Goal: Information Seeking & Learning: Find specific page/section

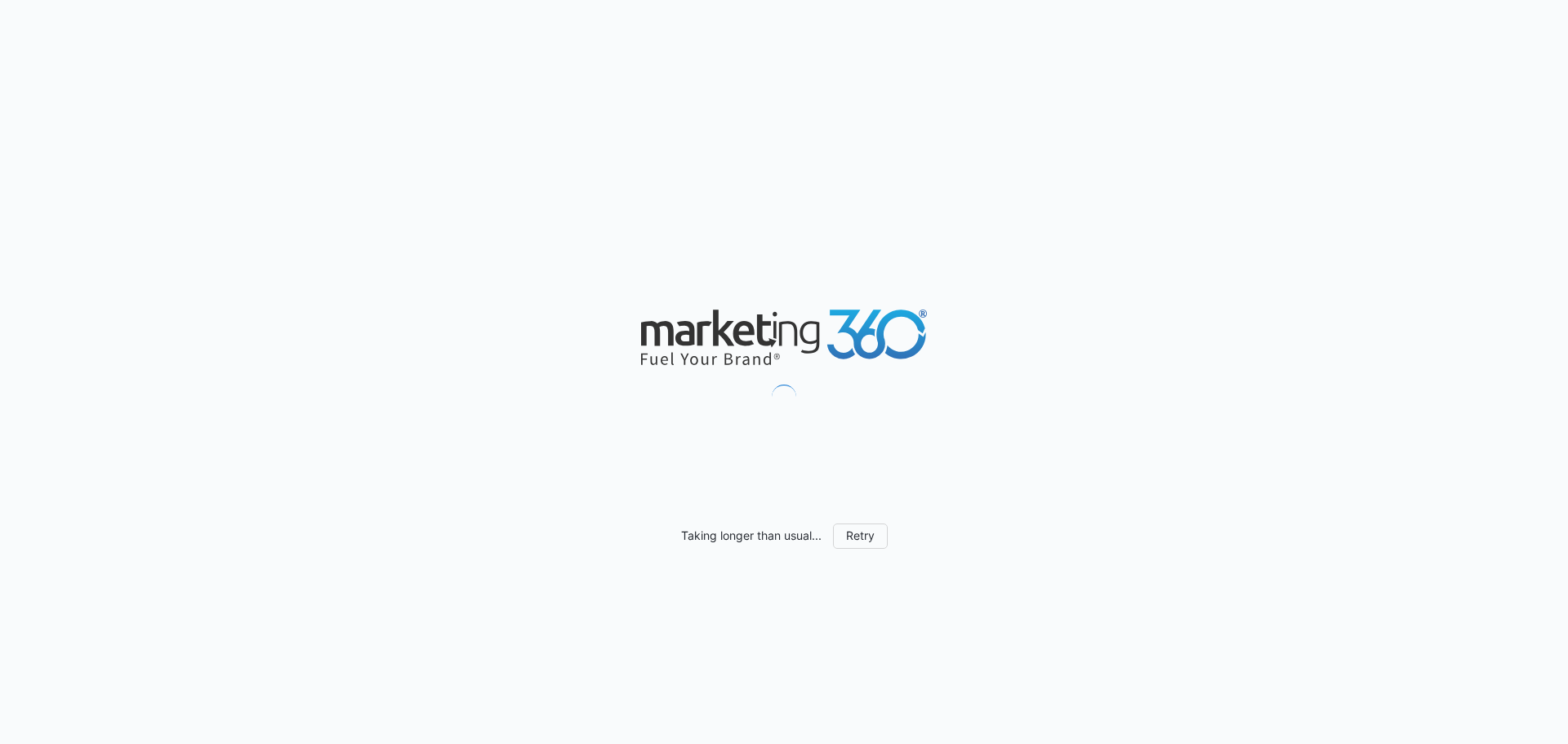
click at [365, 100] on div "Taking longer than usual... Retry" at bounding box center [784, 372] width 1568 height 744
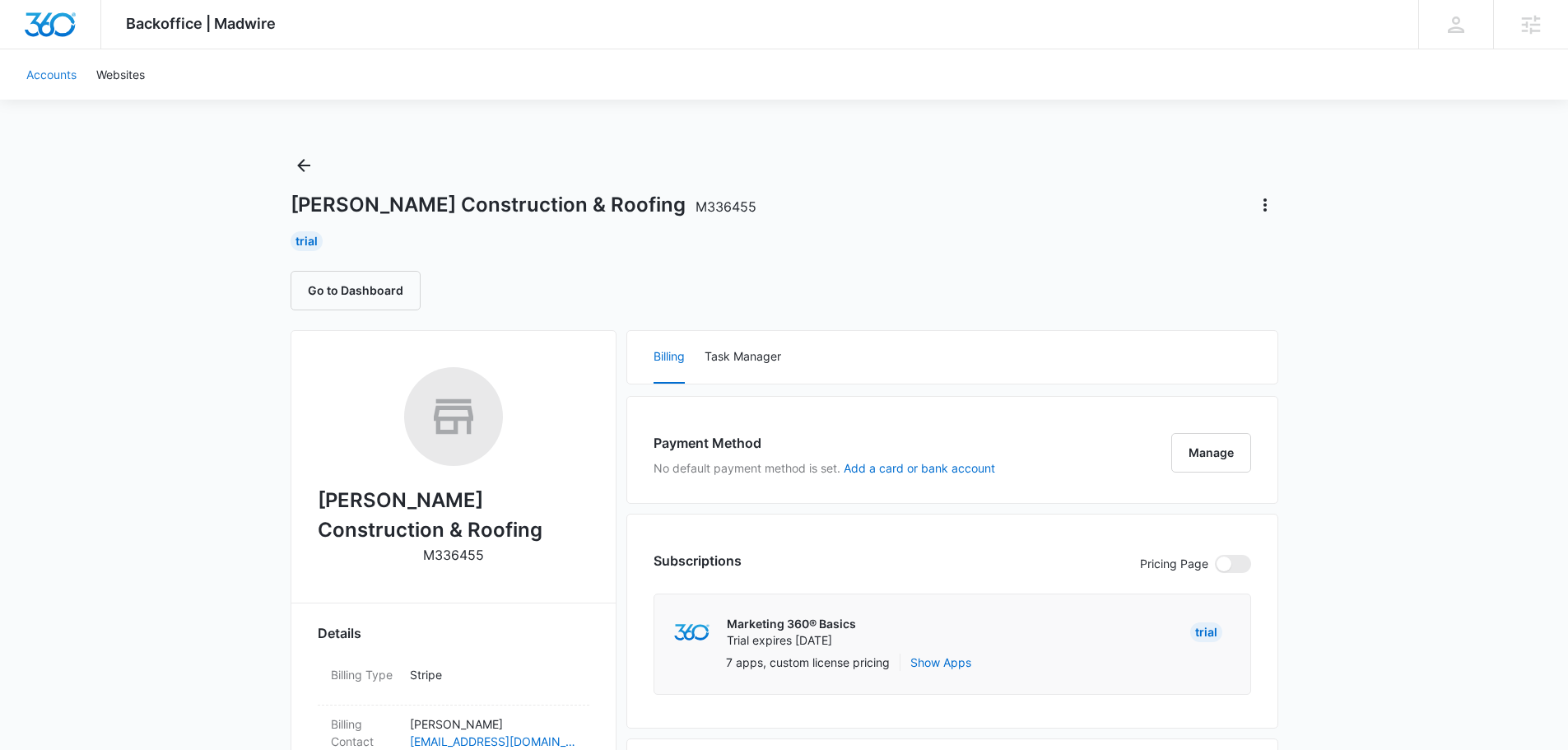
click at [62, 73] on link "Accounts" at bounding box center [52, 74] width 70 height 50
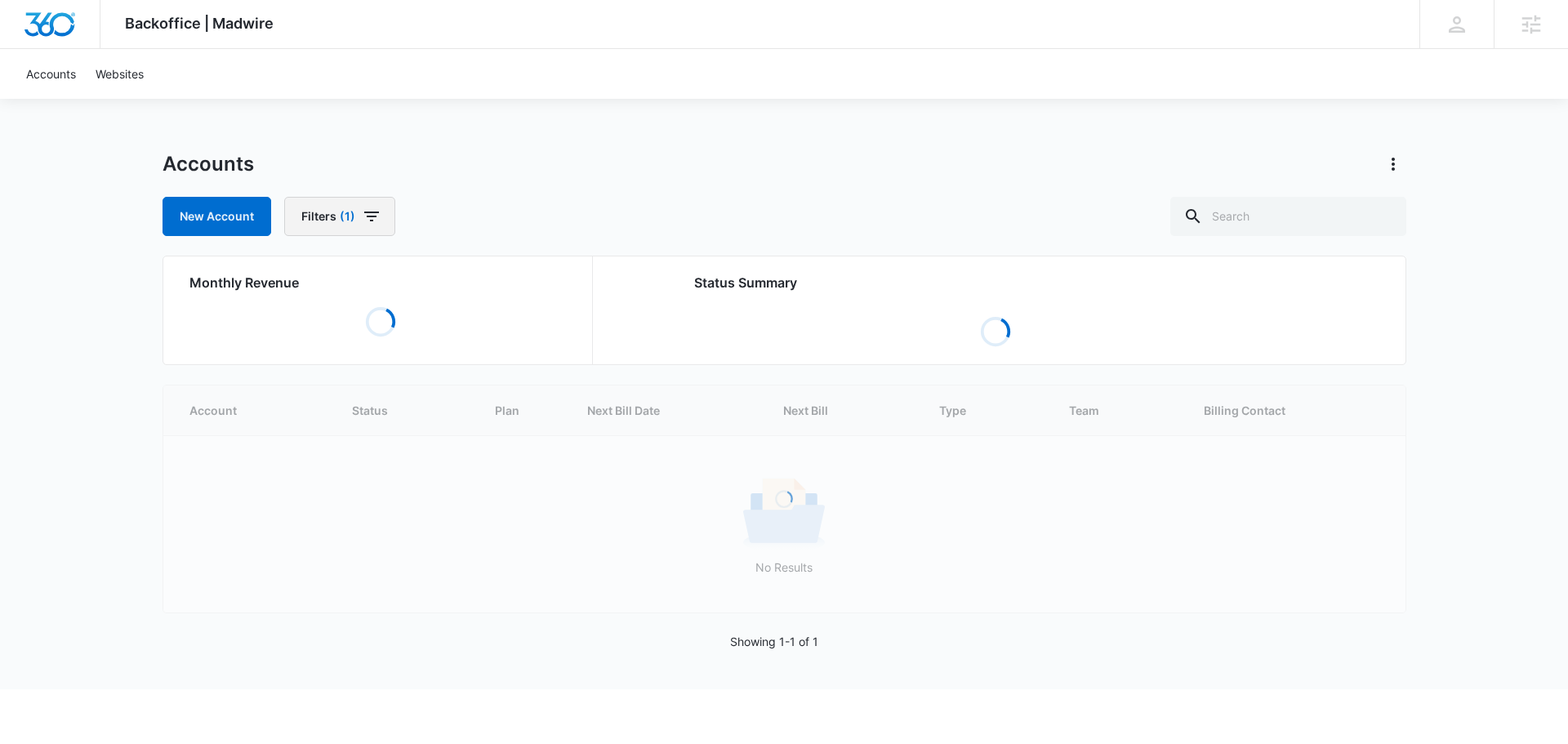
click at [364, 211] on icon "button" at bounding box center [371, 216] width 15 height 10
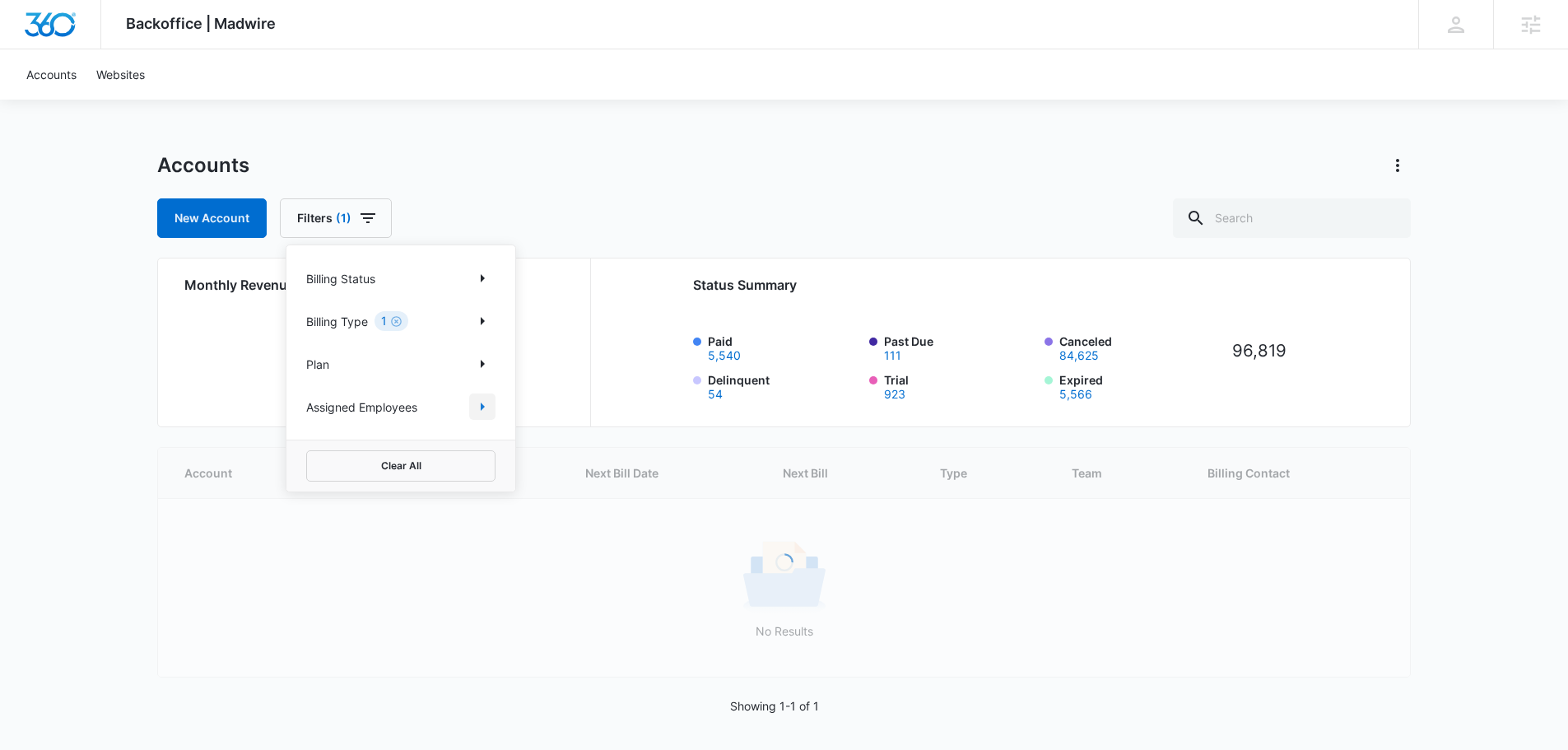
click at [476, 404] on icon "Show Assigned Employees filters" at bounding box center [482, 407] width 20 height 20
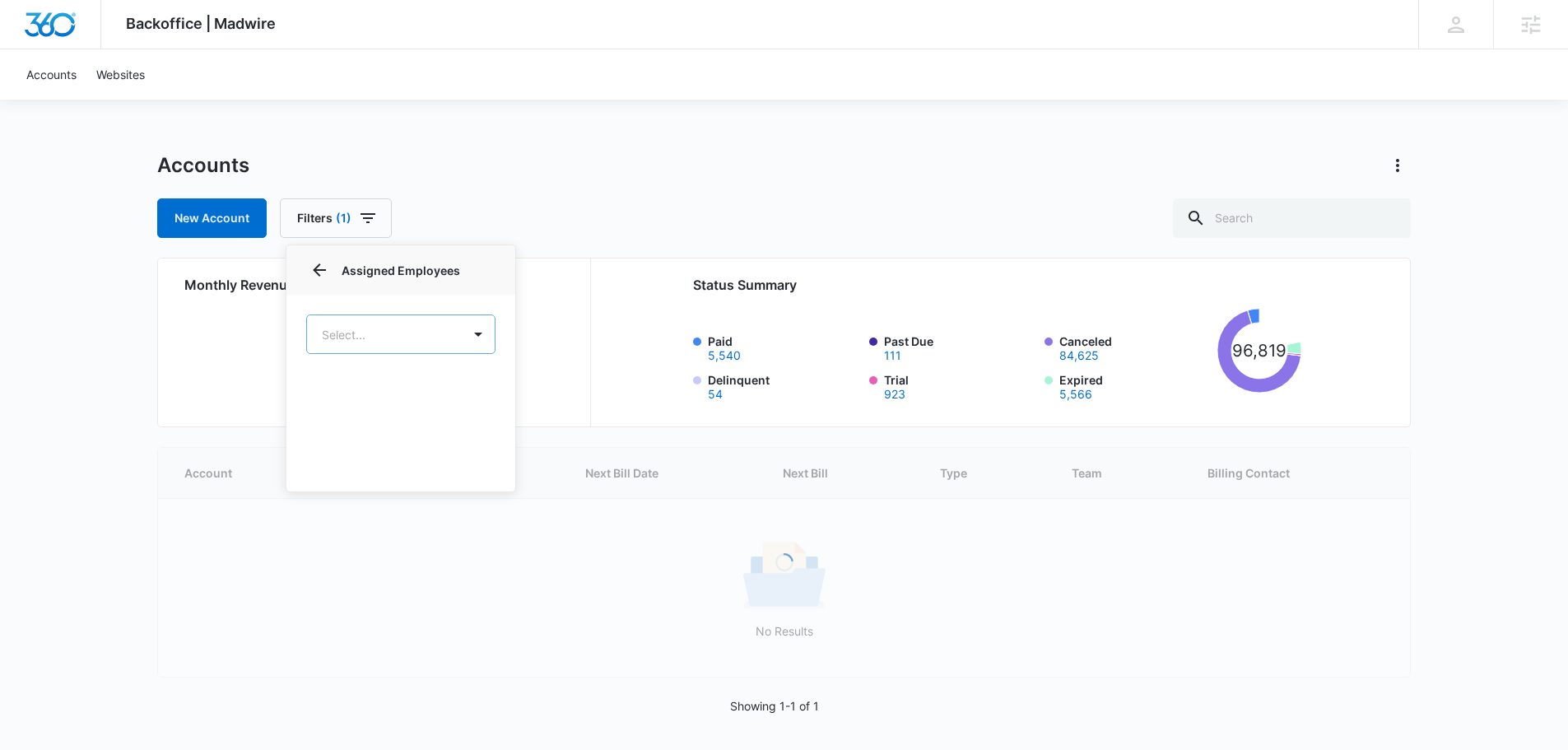
click at [397, 329] on body "Backoffice | Madwire Apps Settings TH [PERSON_NAME] [PERSON_NAME][EMAIL_ADDRESS…" at bounding box center [784, 377] width 1568 height 754
click at [397, 329] on div at bounding box center [790, 375] width 1580 height 750
click at [391, 334] on body "Backoffice | Madwire Apps Settings TH [PERSON_NAME] [PERSON_NAME][EMAIL_ADDRESS…" at bounding box center [790, 377] width 1580 height 754
click at [390, 335] on div at bounding box center [790, 375] width 1580 height 750
click at [390, 335] on body "Backoffice | Madwire Apps Settings TH [PERSON_NAME] [PERSON_NAME][EMAIL_ADDRESS…" at bounding box center [790, 377] width 1580 height 754
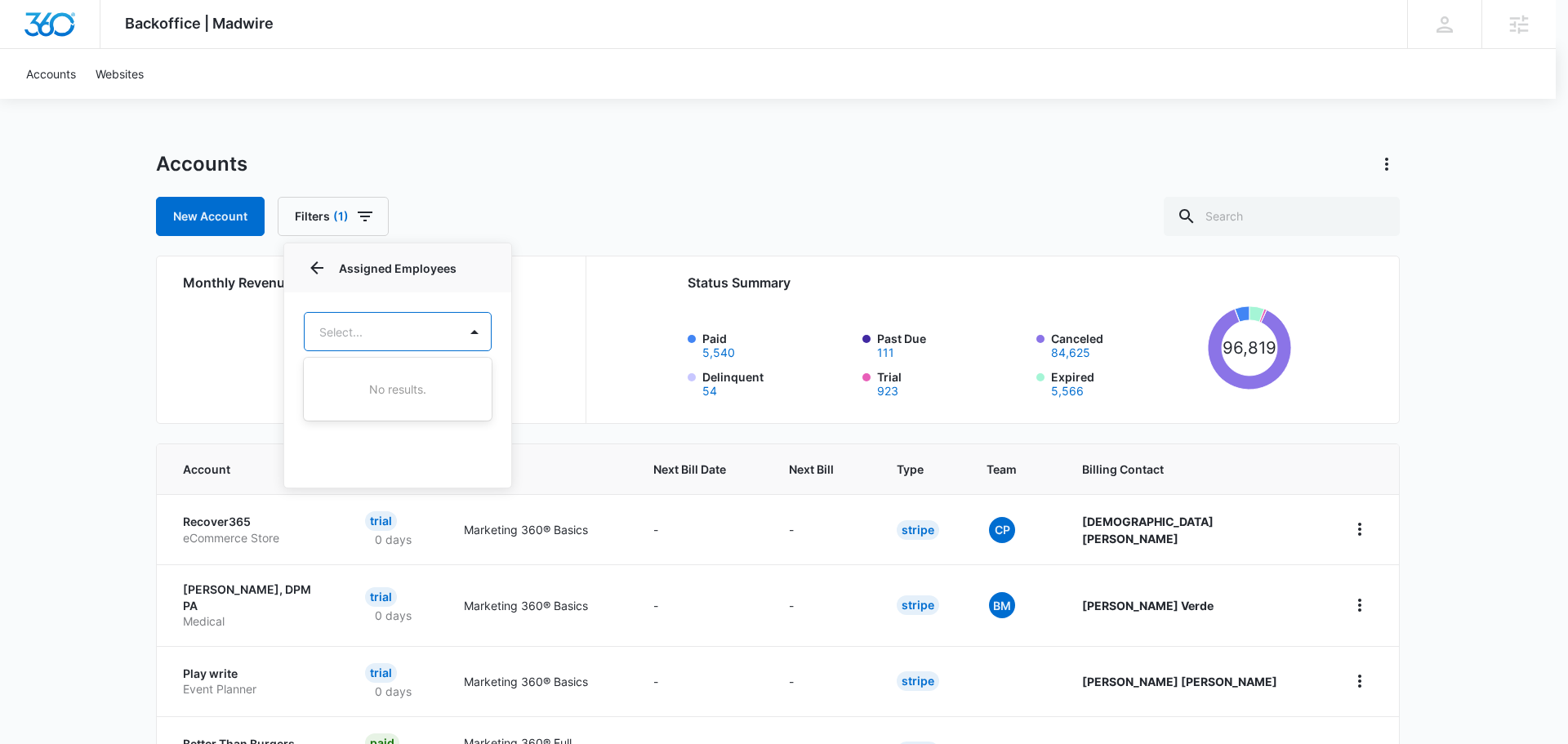
click at [387, 332] on div at bounding box center [784, 372] width 1568 height 744
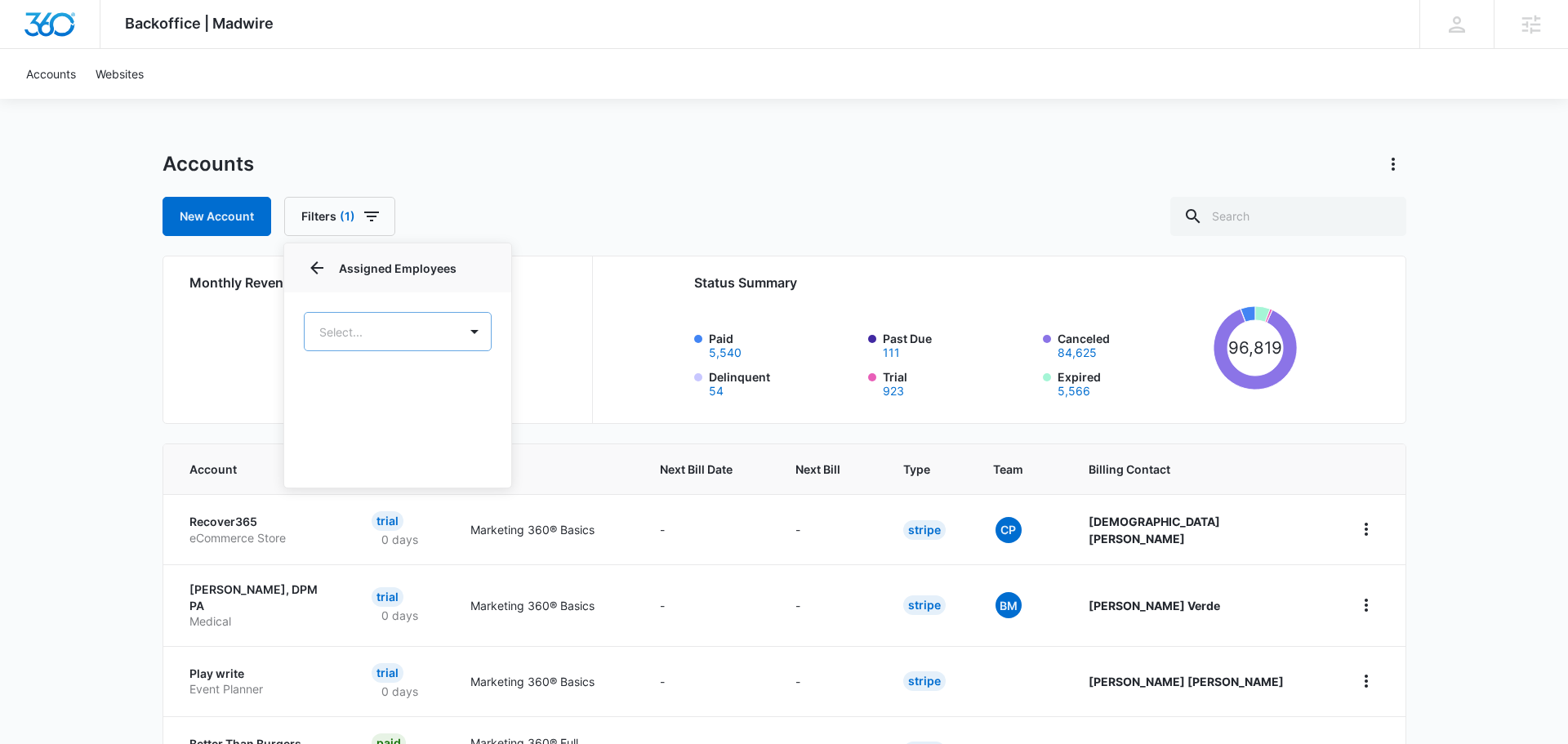
click at [387, 332] on body "Backoffice | Madwire Apps Settings TH [PERSON_NAME] [PERSON_NAME][EMAIL_ADDRESS…" at bounding box center [784, 649] width 1568 height 1299
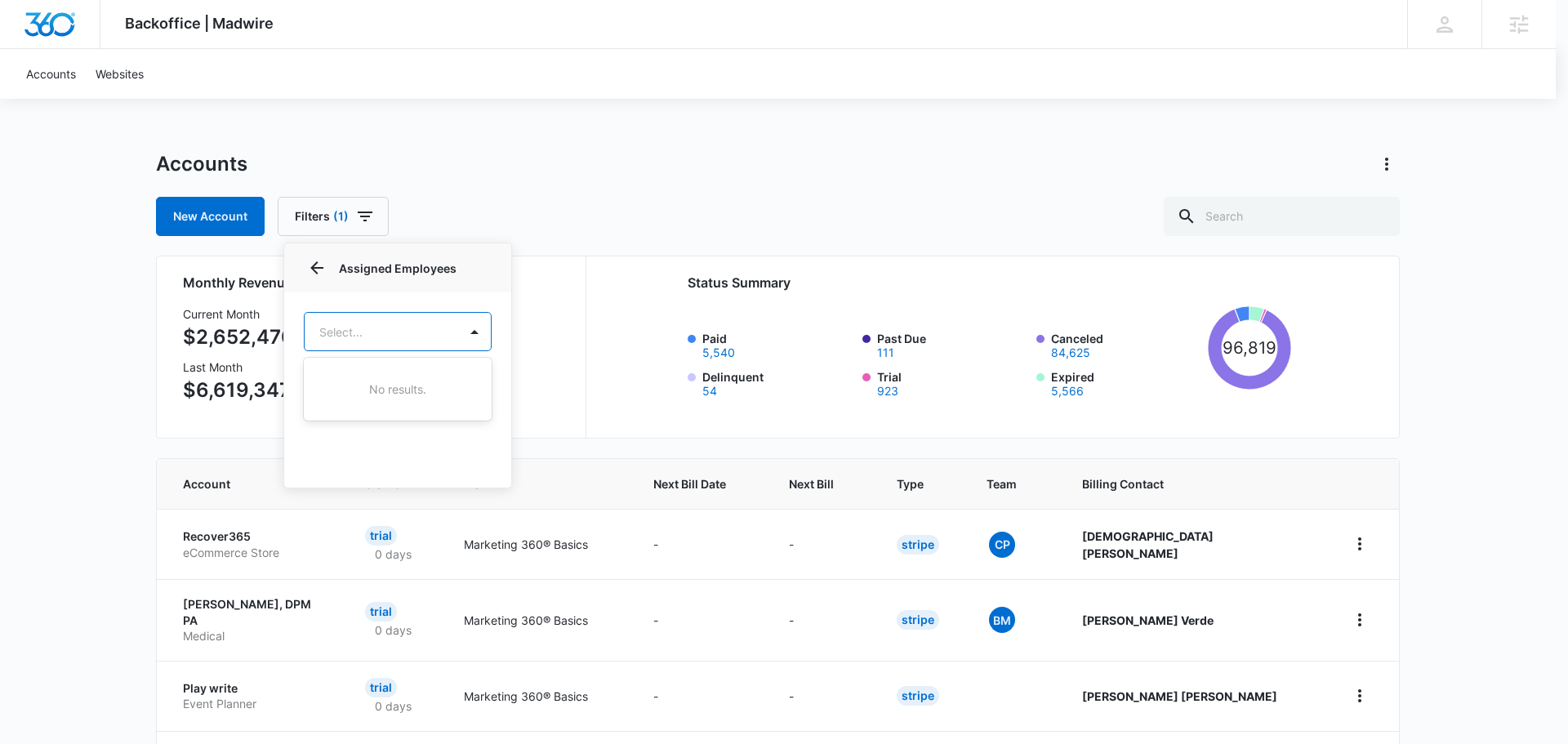
click at [387, 332] on div at bounding box center [784, 372] width 1568 height 744
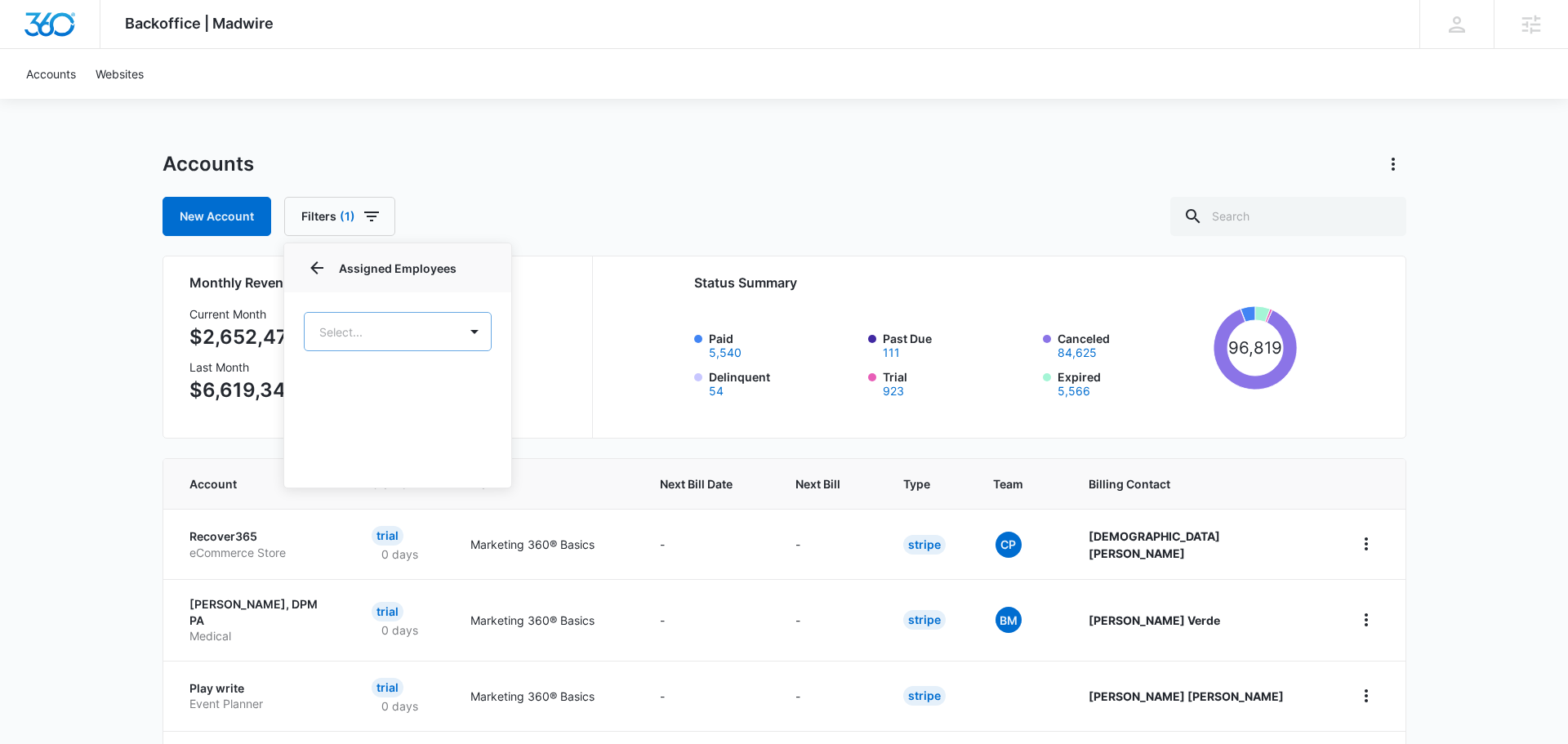
click at [387, 332] on body "Backoffice | Madwire Apps Settings TH [PERSON_NAME] [PERSON_NAME][EMAIL_ADDRESS…" at bounding box center [784, 656] width 1568 height 1313
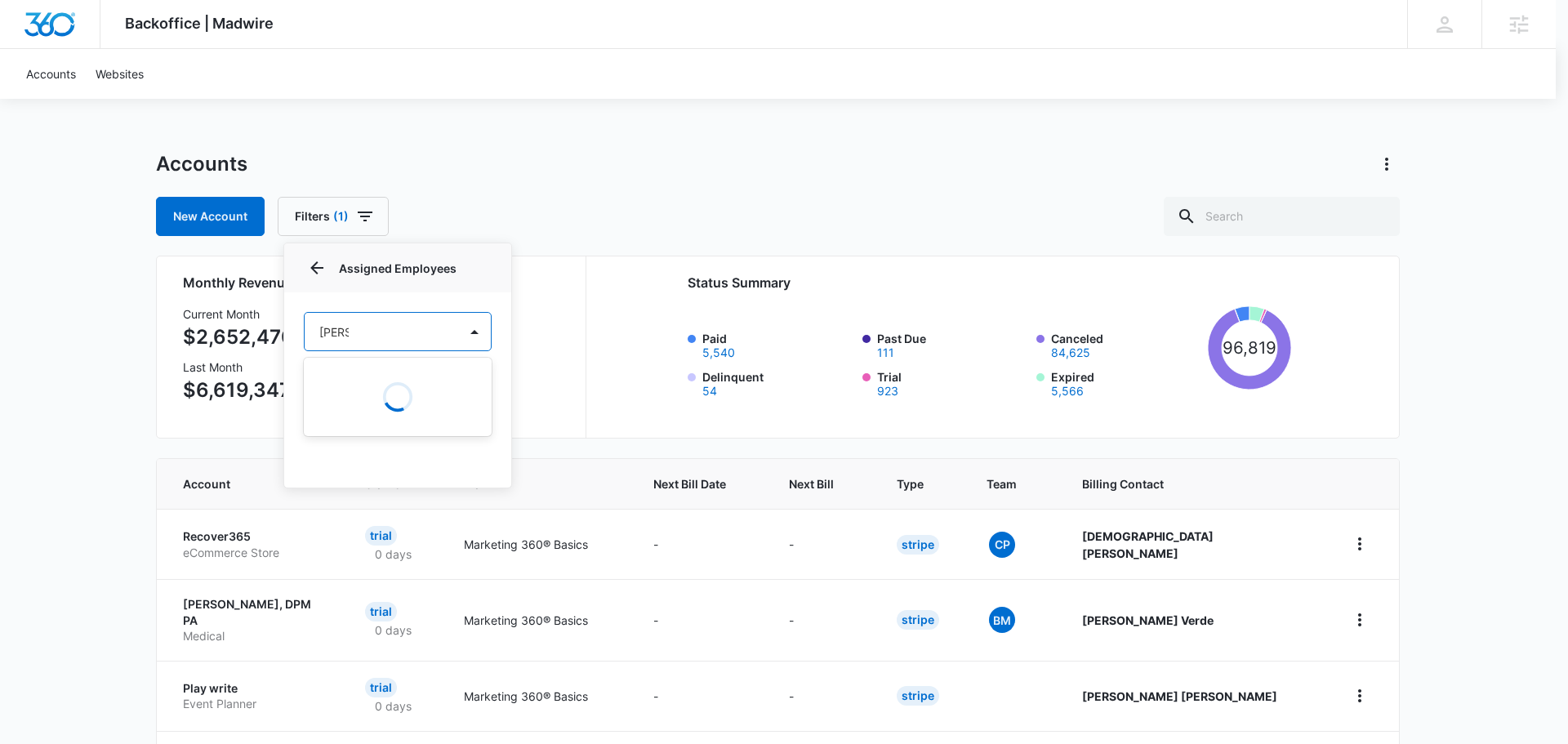
type input "[PERSON_NAME]"
click at [376, 387] on p "[PERSON_NAME]" at bounding box center [369, 389] width 92 height 17
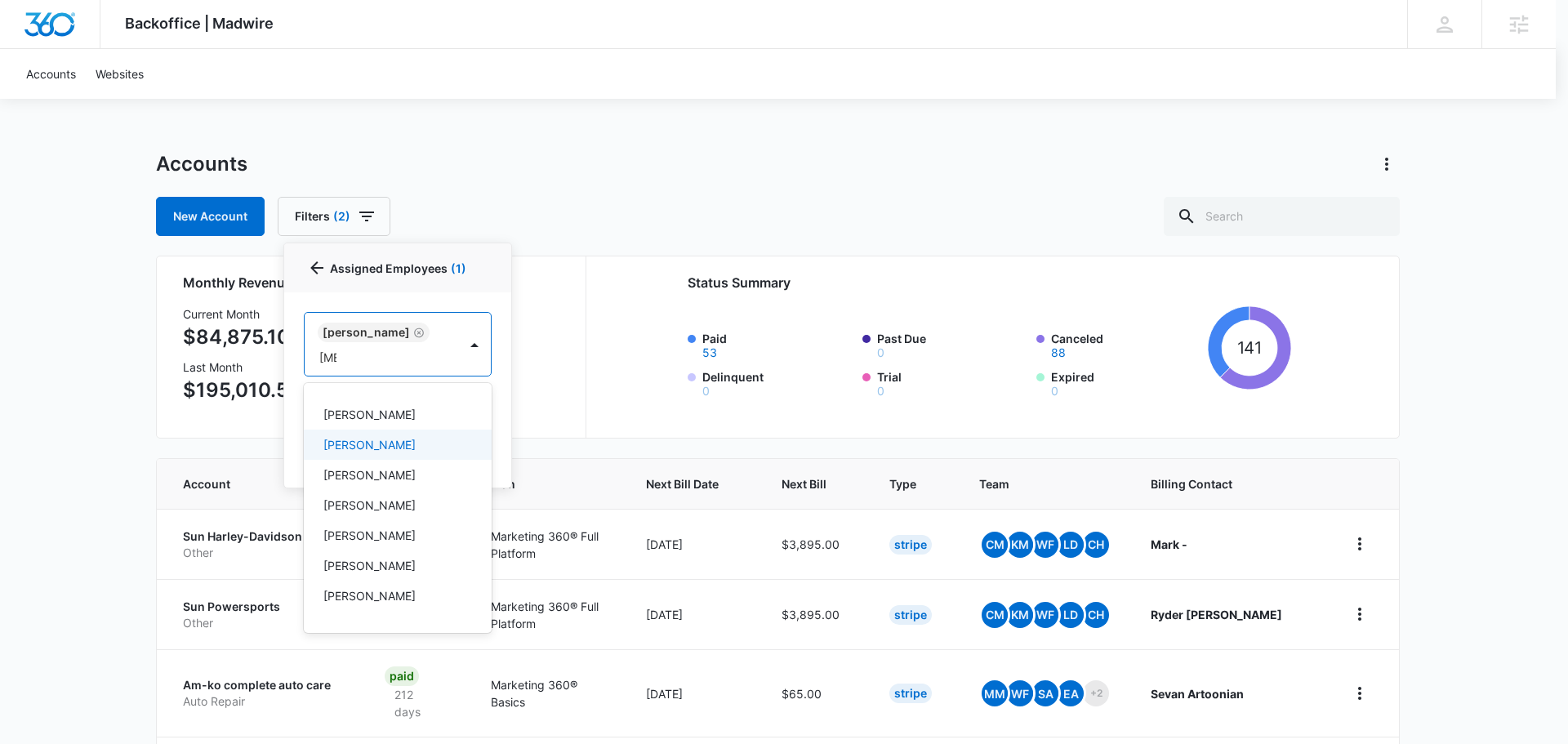
type input "allie"
click at [376, 448] on p "[PERSON_NAME]" at bounding box center [369, 445] width 92 height 17
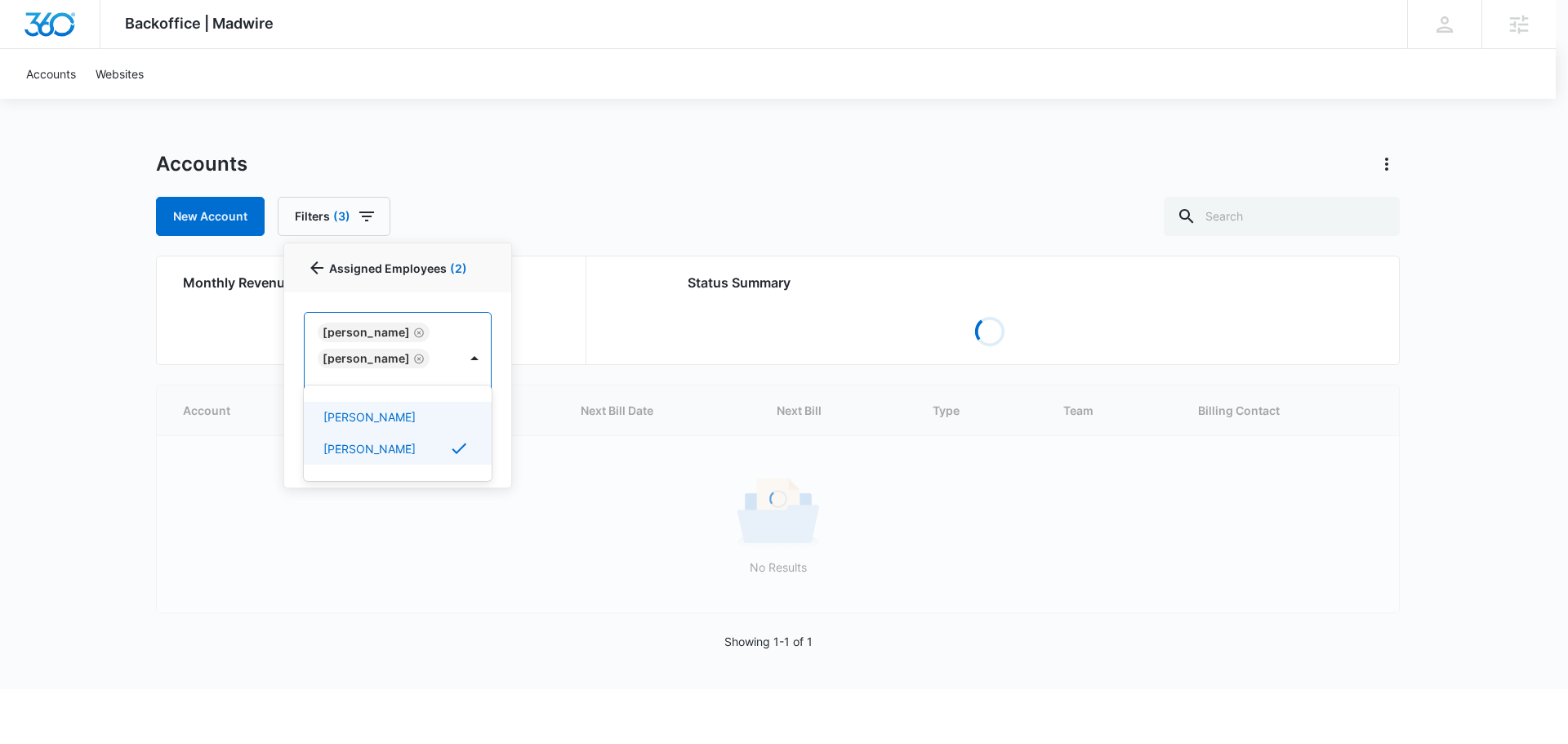
click at [602, 191] on div at bounding box center [784, 372] width 1568 height 744
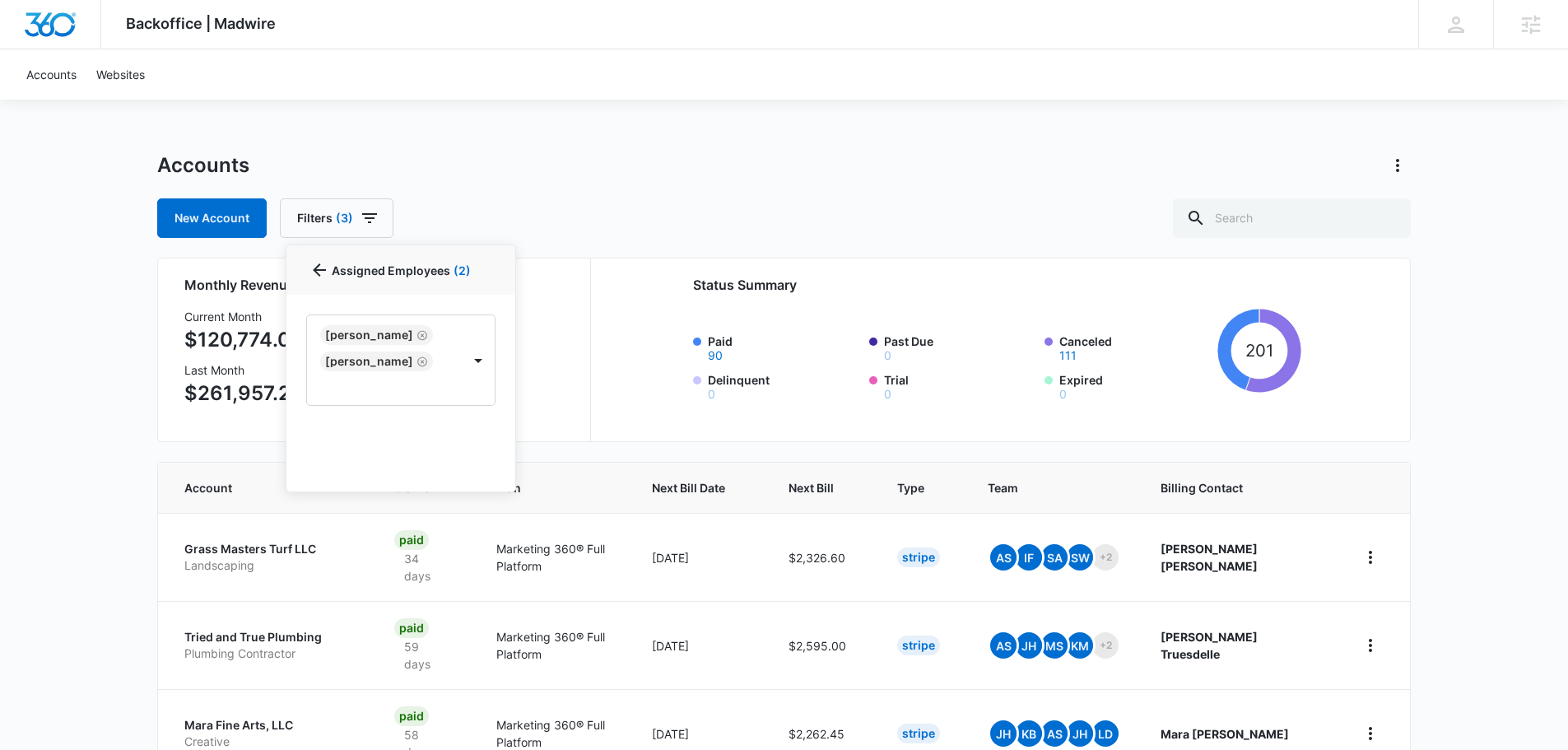
click at [587, 200] on div "New Account Filters (3) Billing Status Billing Type 1 Plan Assigned Employees 2…" at bounding box center [784, 217] width 1254 height 39
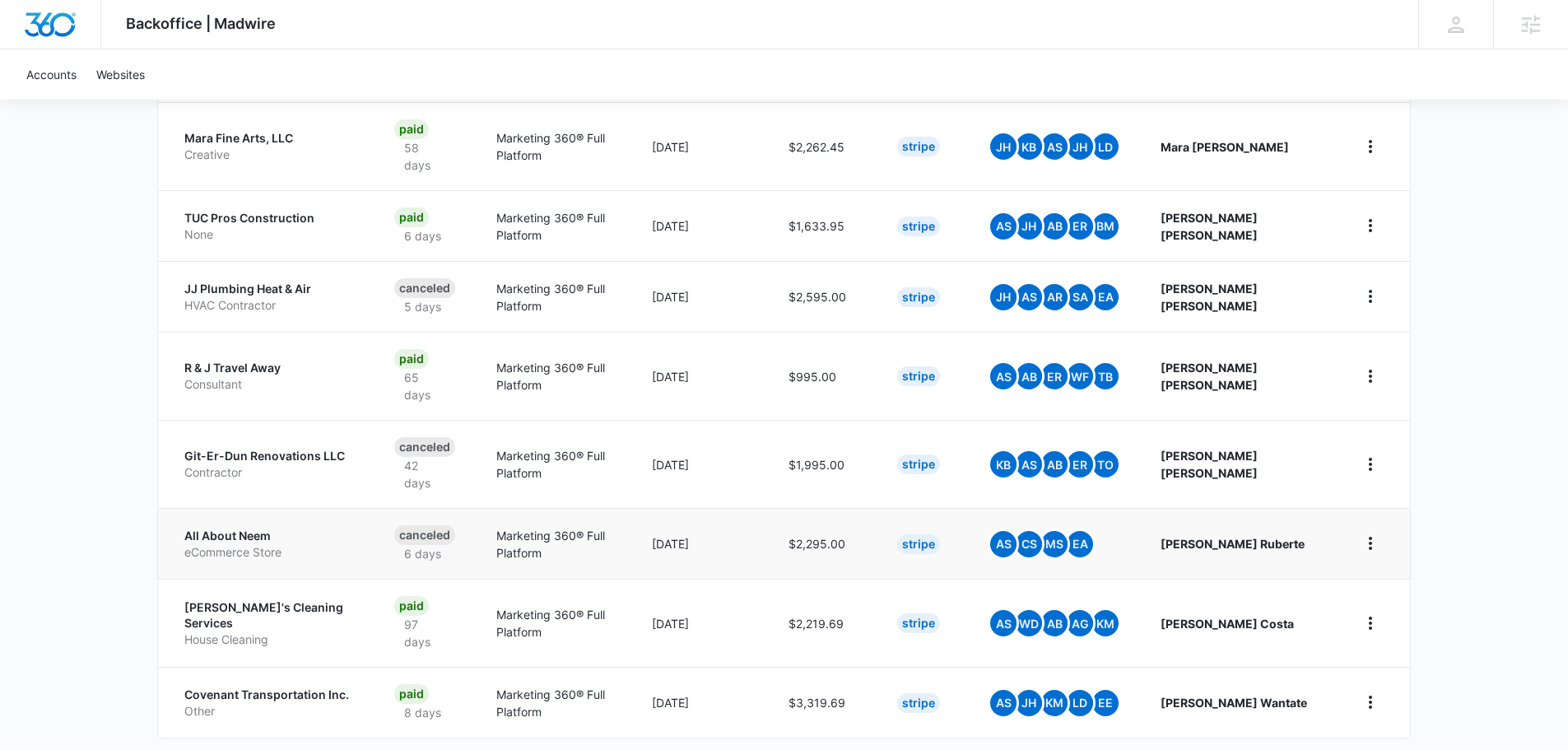
scroll to position [591, 0]
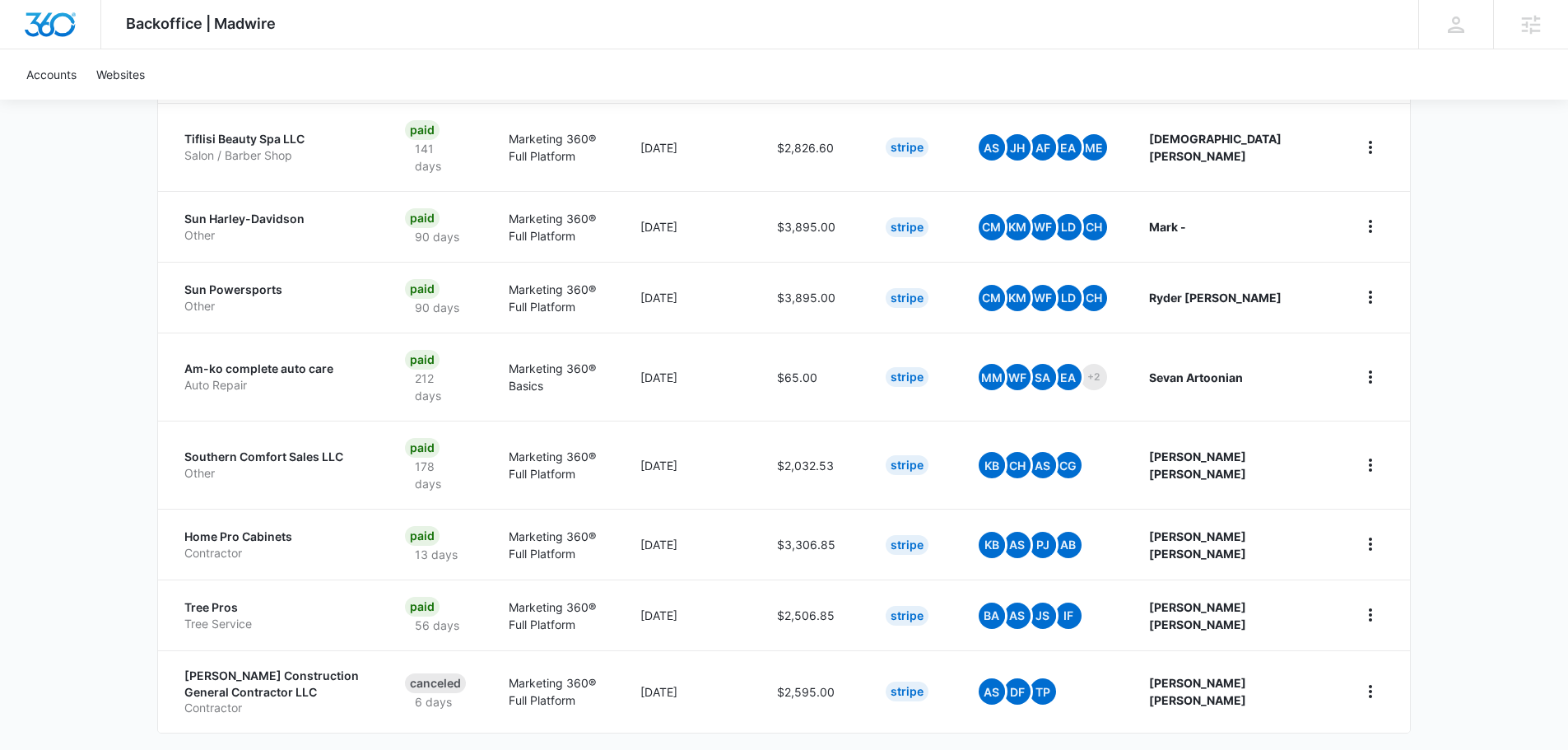
scroll to position [643, 0]
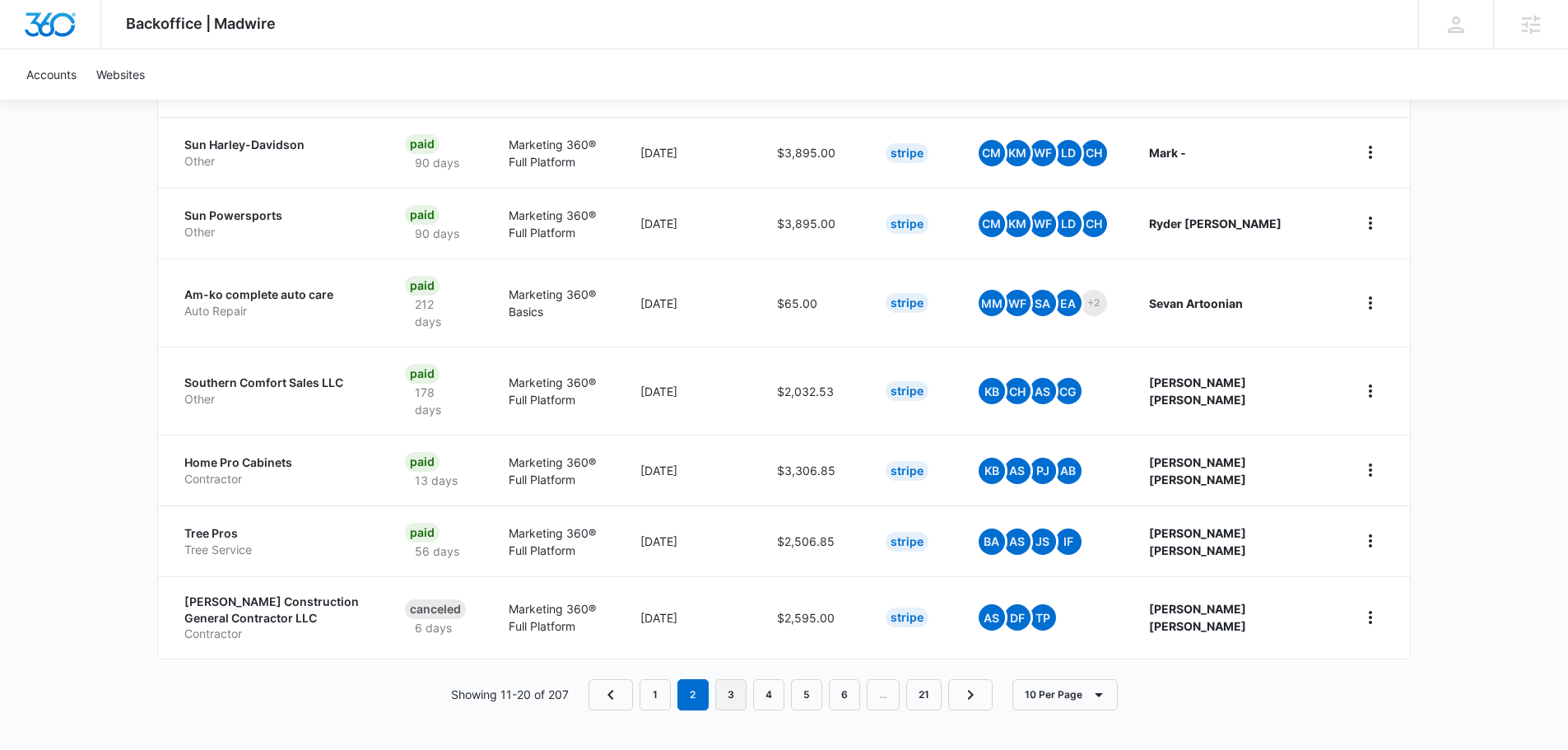
click at [742, 702] on link "3" at bounding box center [731, 695] width 32 height 32
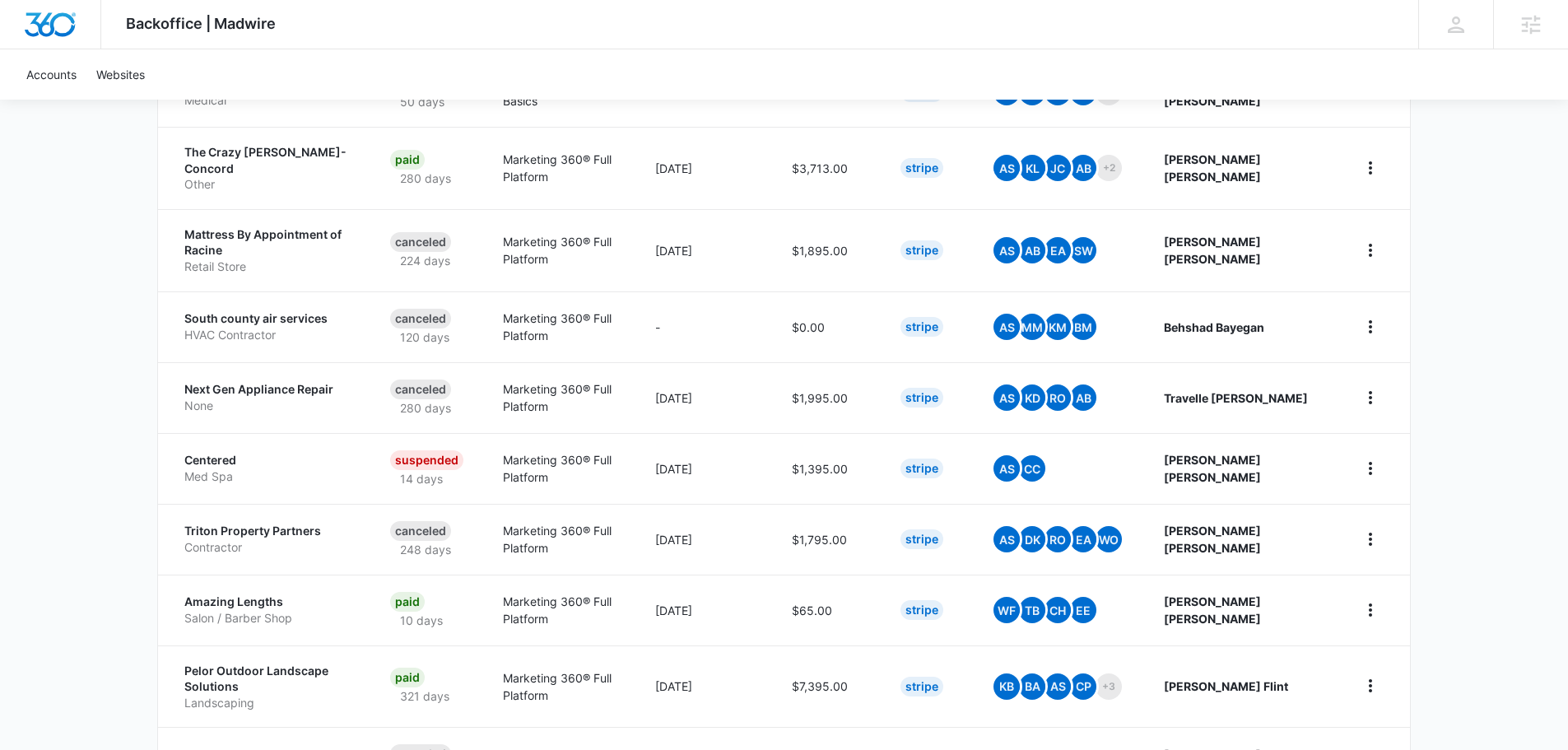
scroll to position [585, 0]
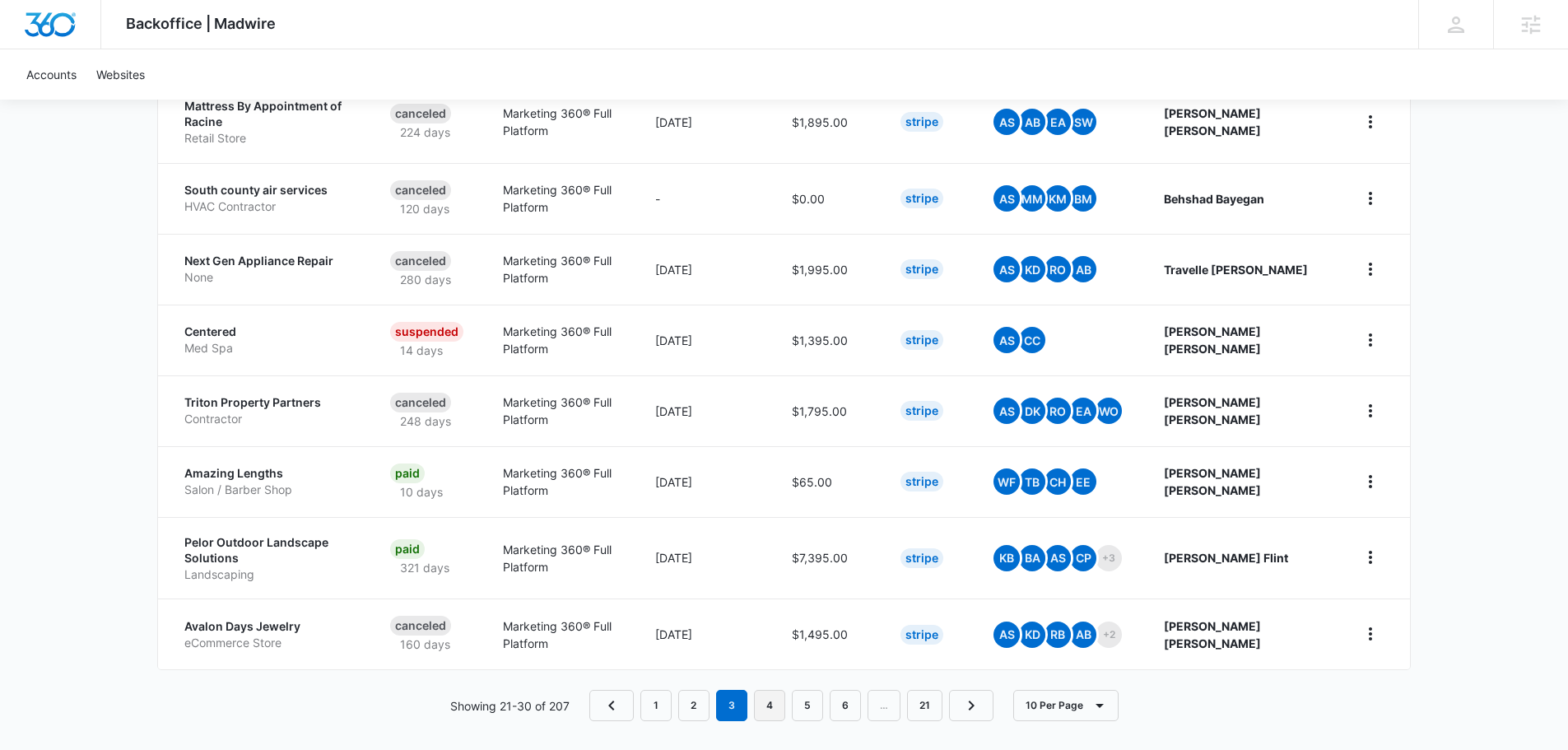
click at [773, 690] on link "4" at bounding box center [770, 706] width 32 height 32
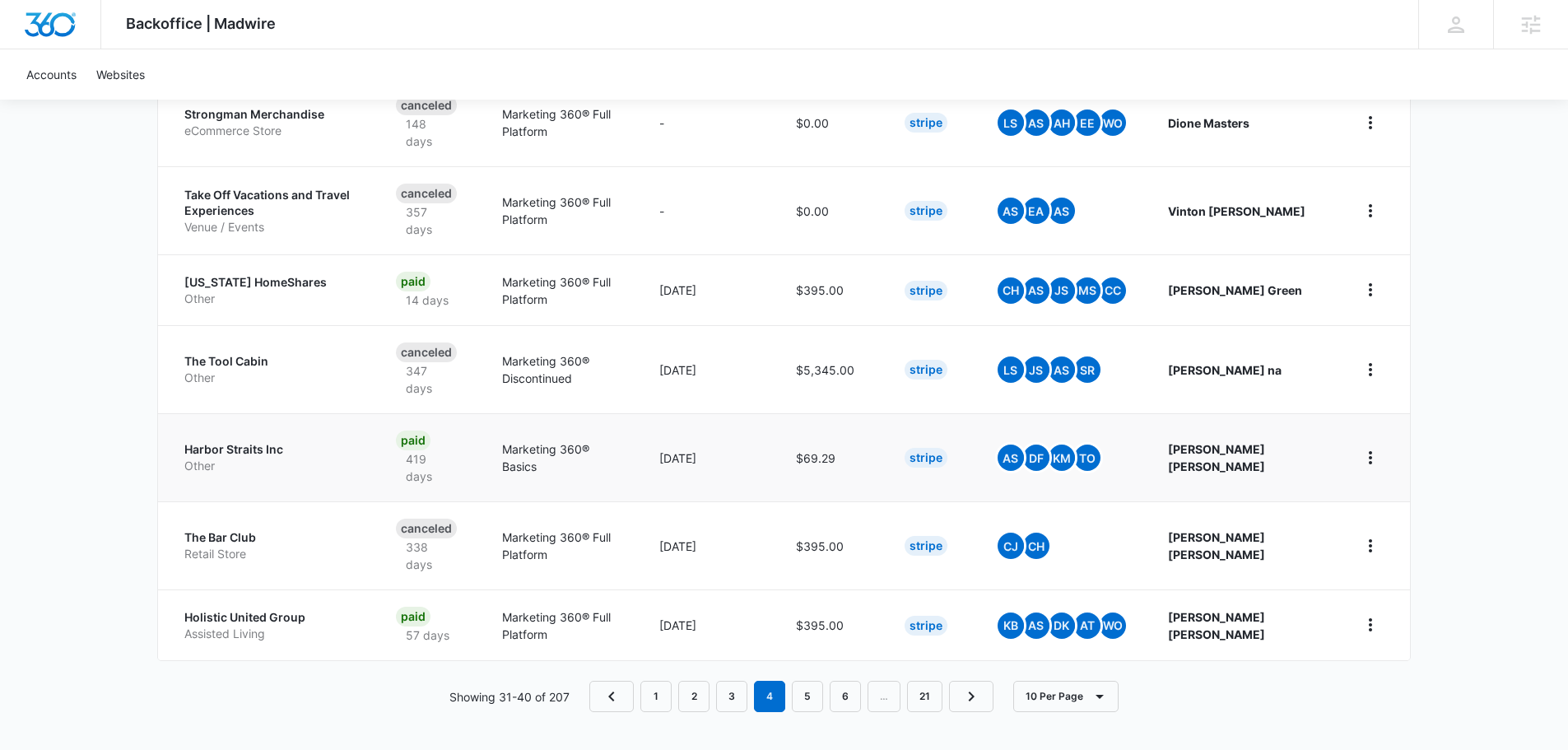
scroll to position [701, 0]
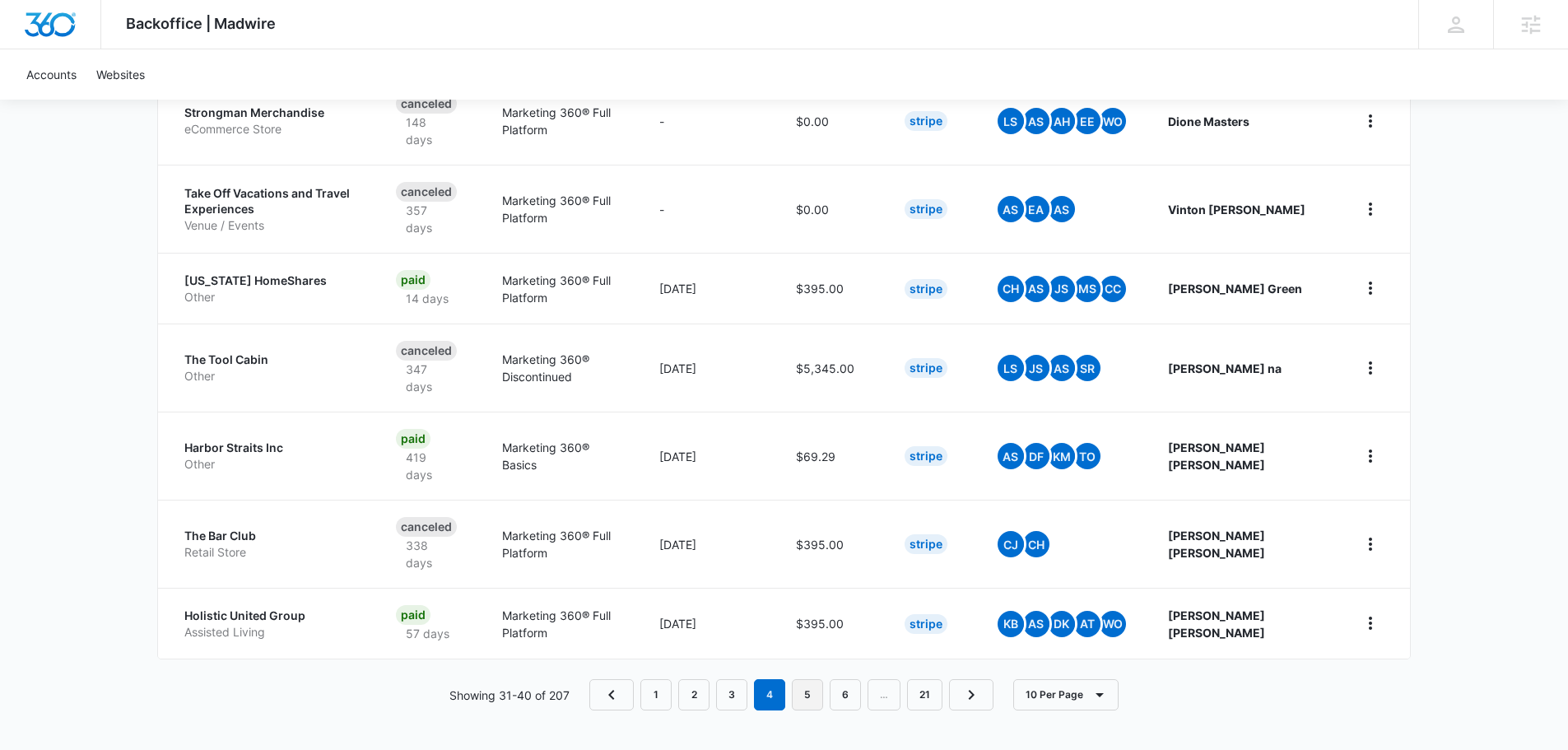
click at [816, 693] on link "5" at bounding box center [808, 695] width 32 height 32
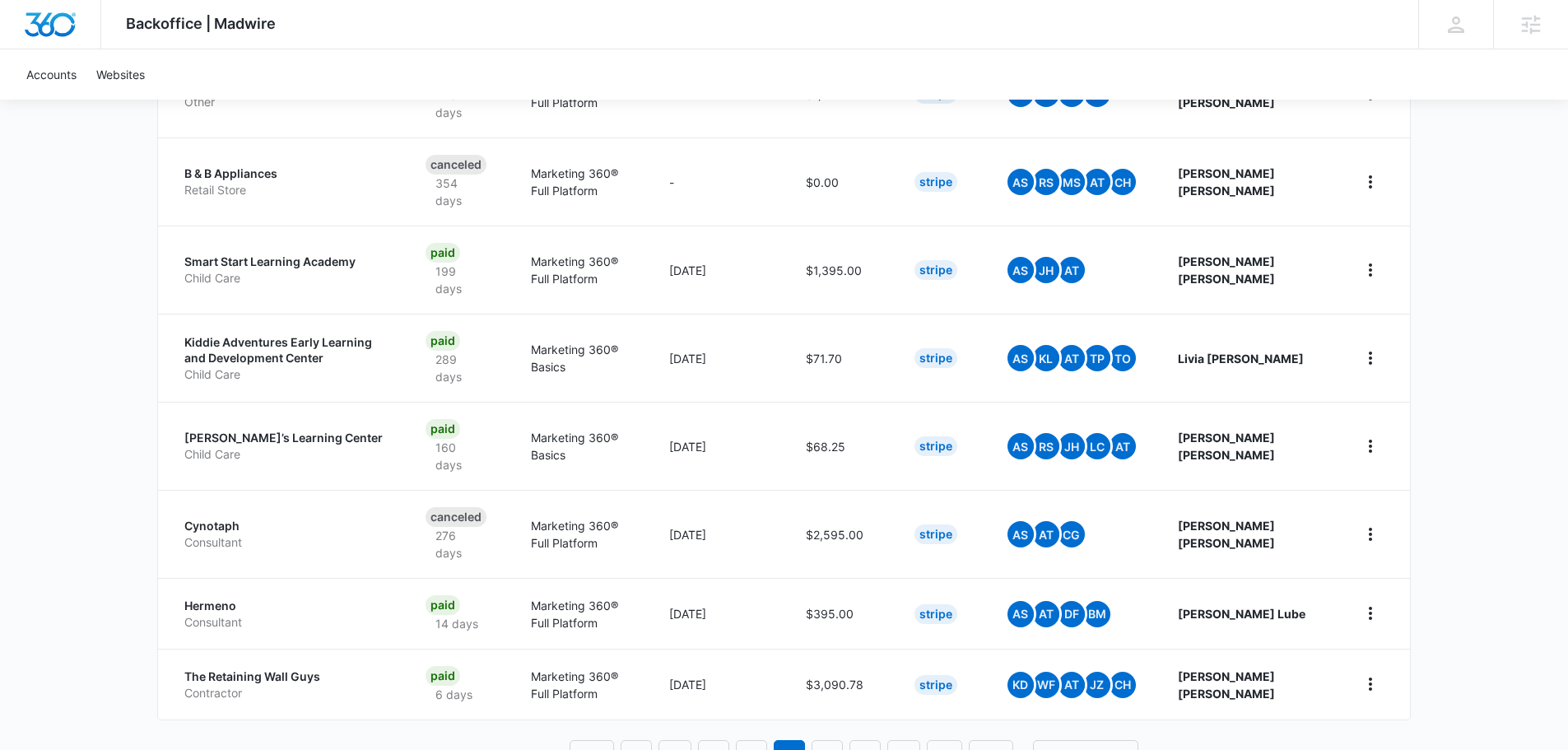
scroll to position [659, 0]
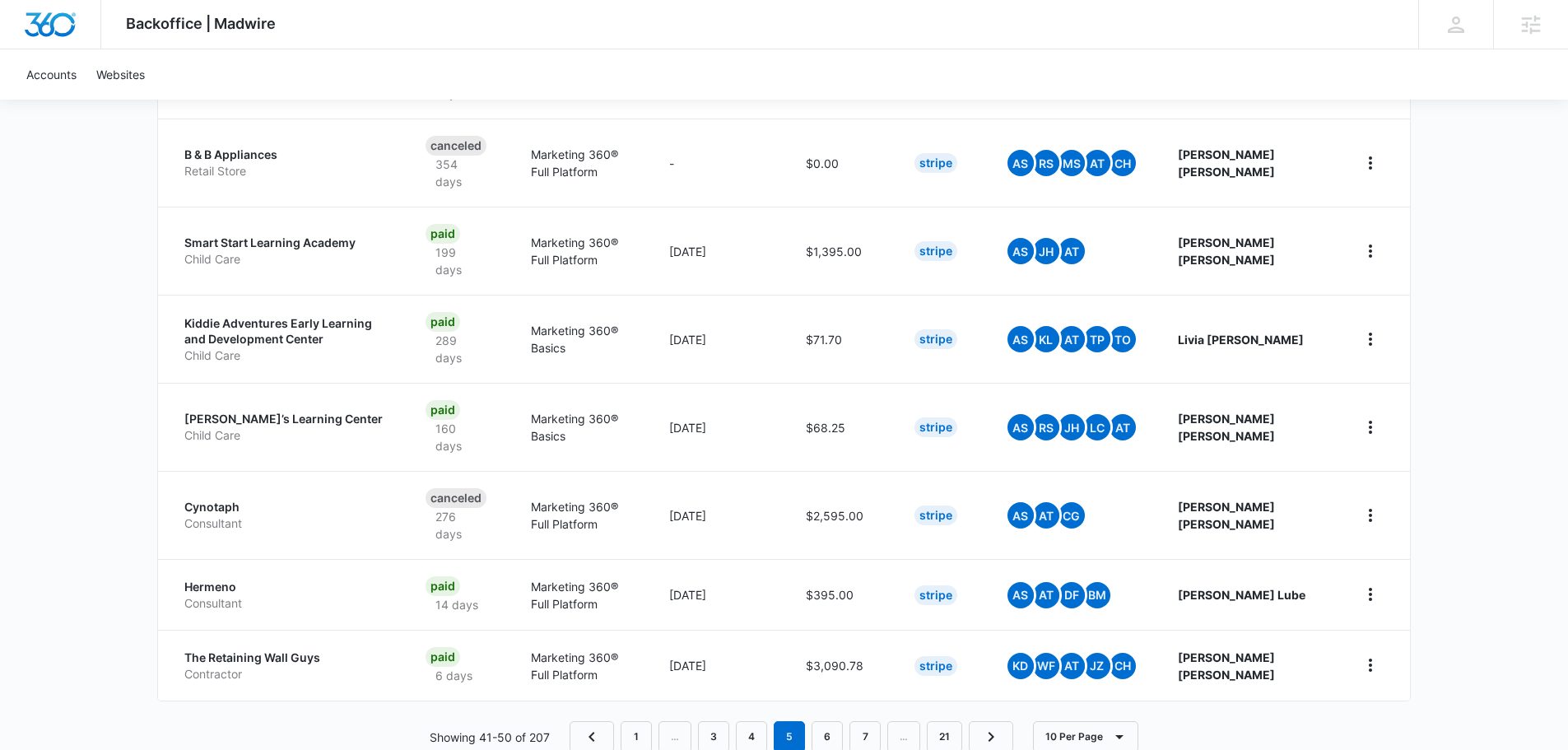
click at [70, 260] on div "Backoffice | Madwire Apps Settings TH [PERSON_NAME] [PERSON_NAME][EMAIL_ADDRESS…" at bounding box center [784, 67] width 1568 height 1451
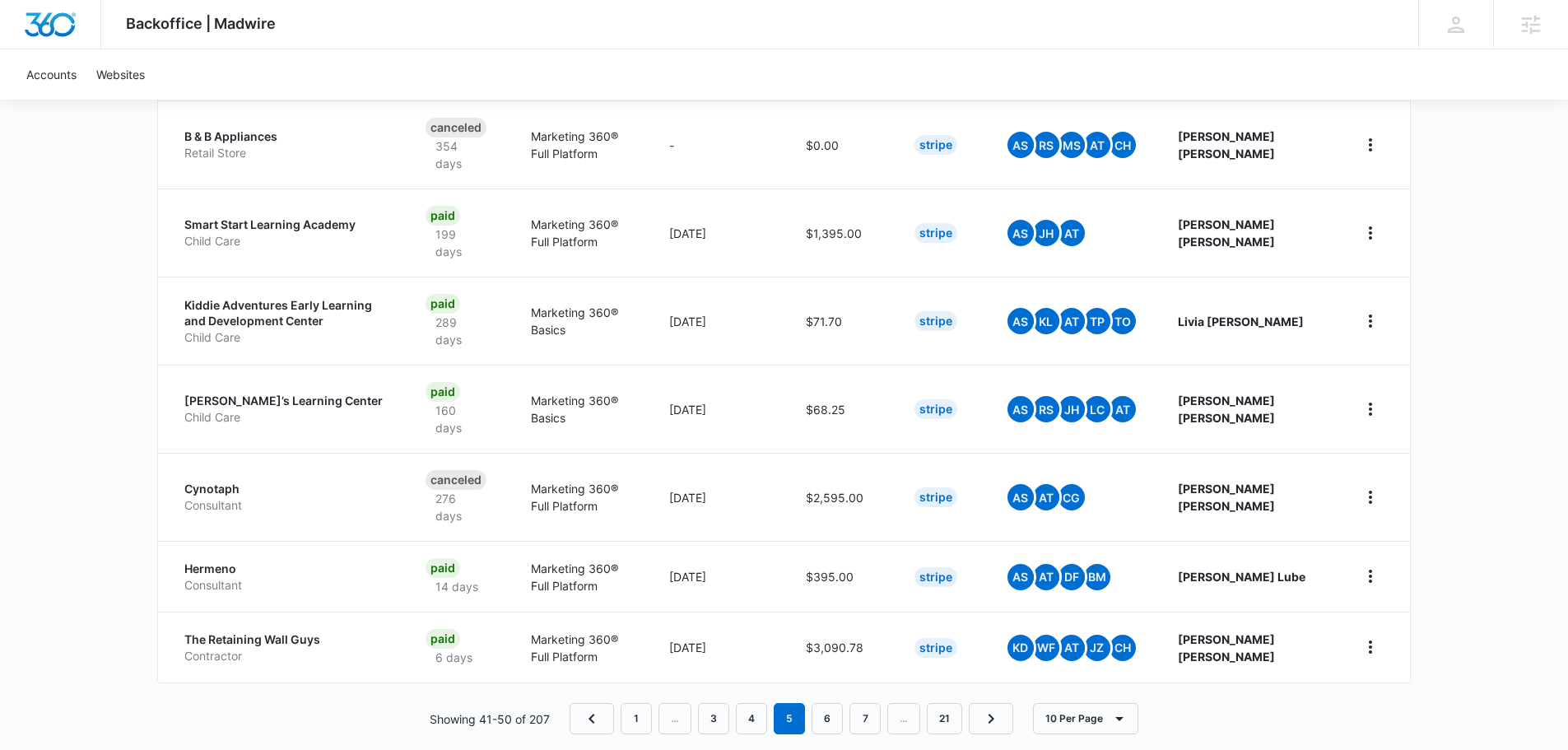
scroll to position [701, 0]
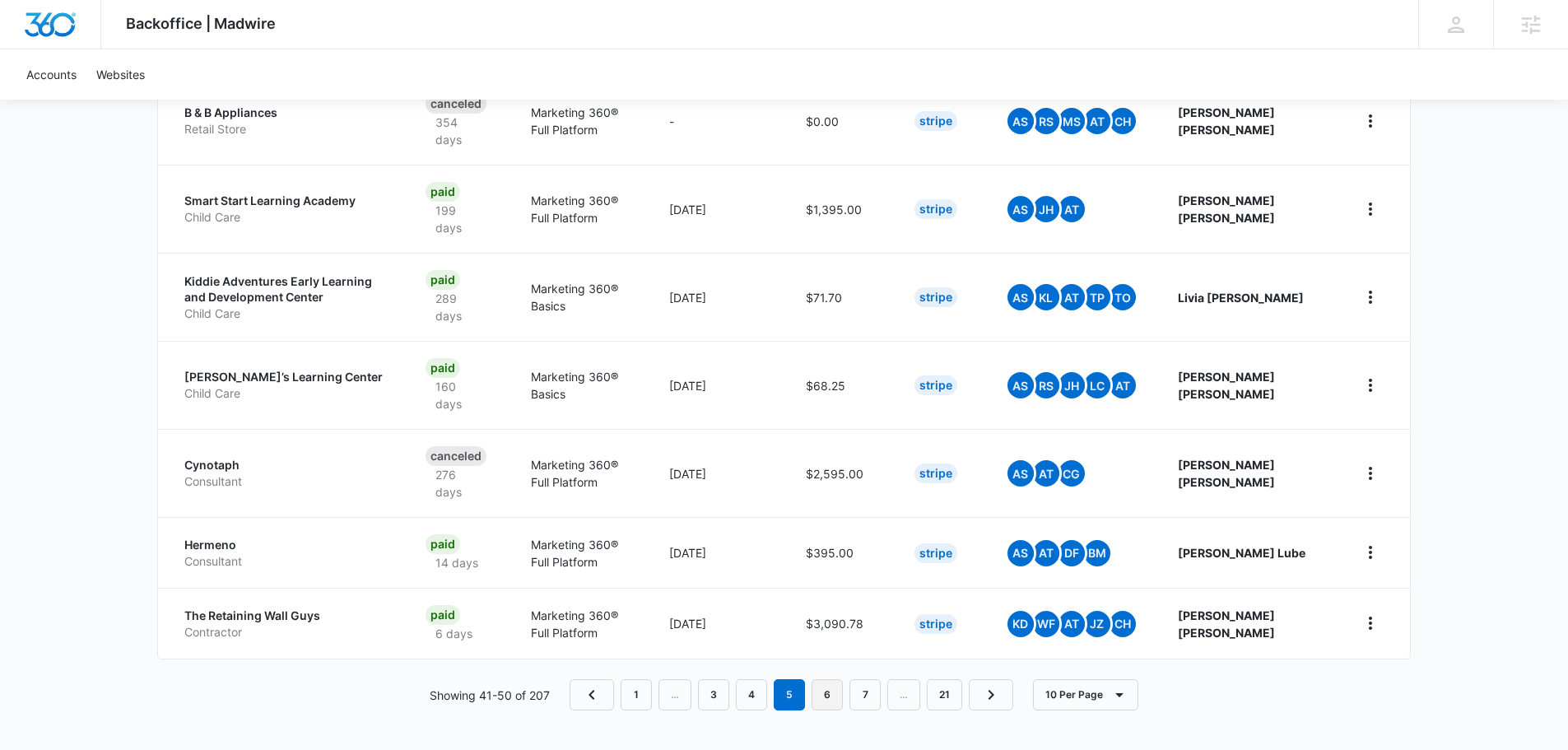
click at [834, 693] on link "6" at bounding box center [828, 695] width 32 height 32
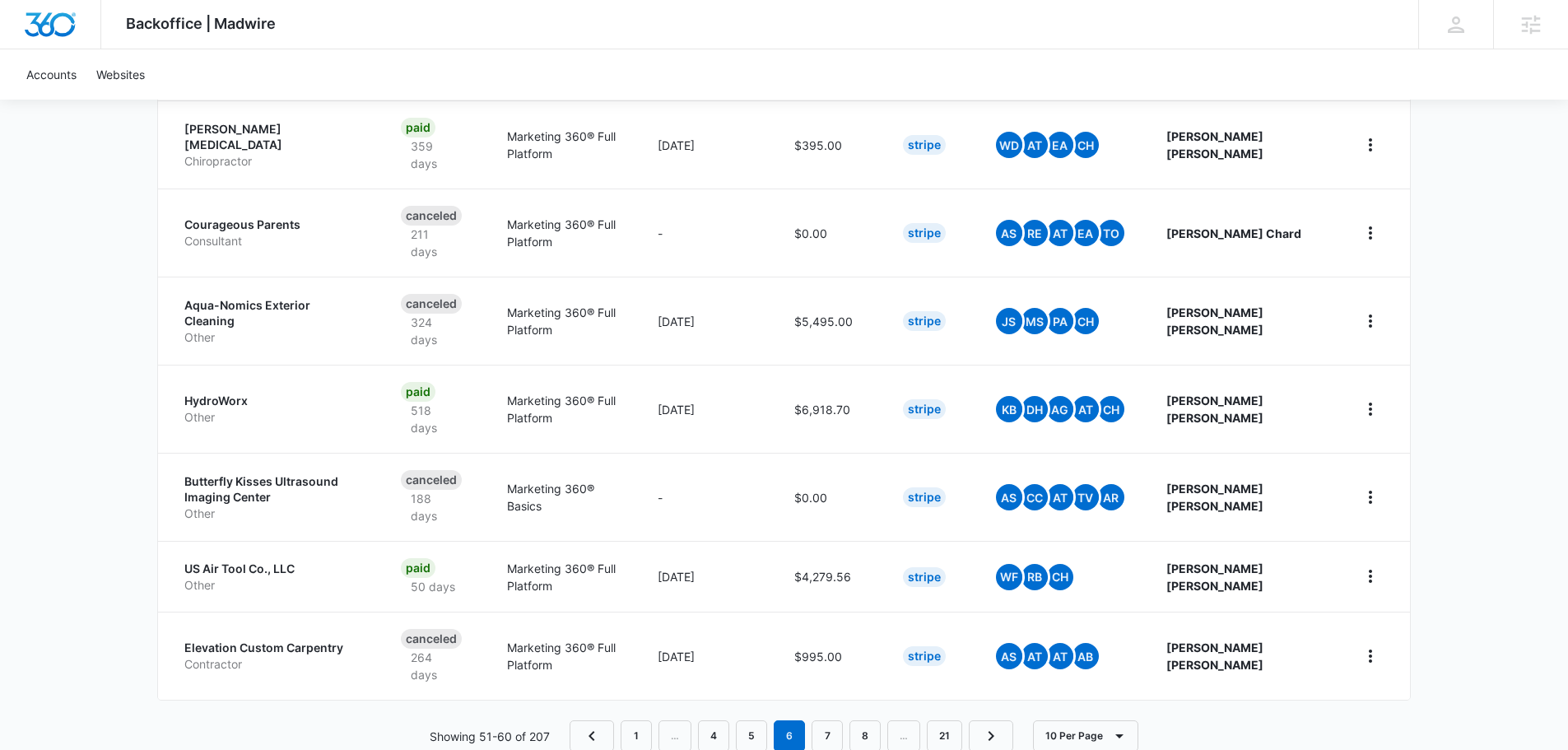
scroll to position [677, 0]
click at [836, 719] on link "7" at bounding box center [828, 735] width 32 height 32
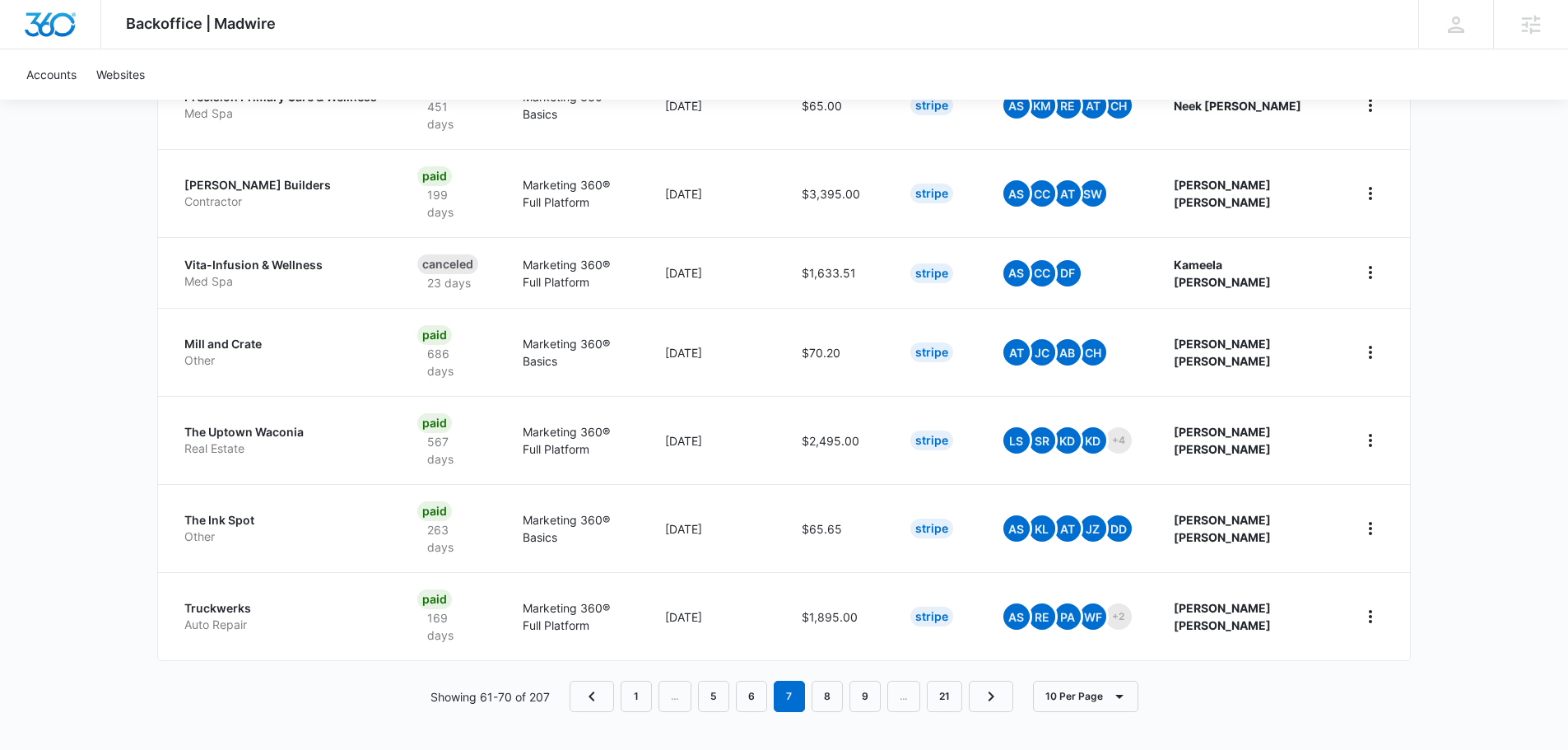
scroll to position [718, 0]
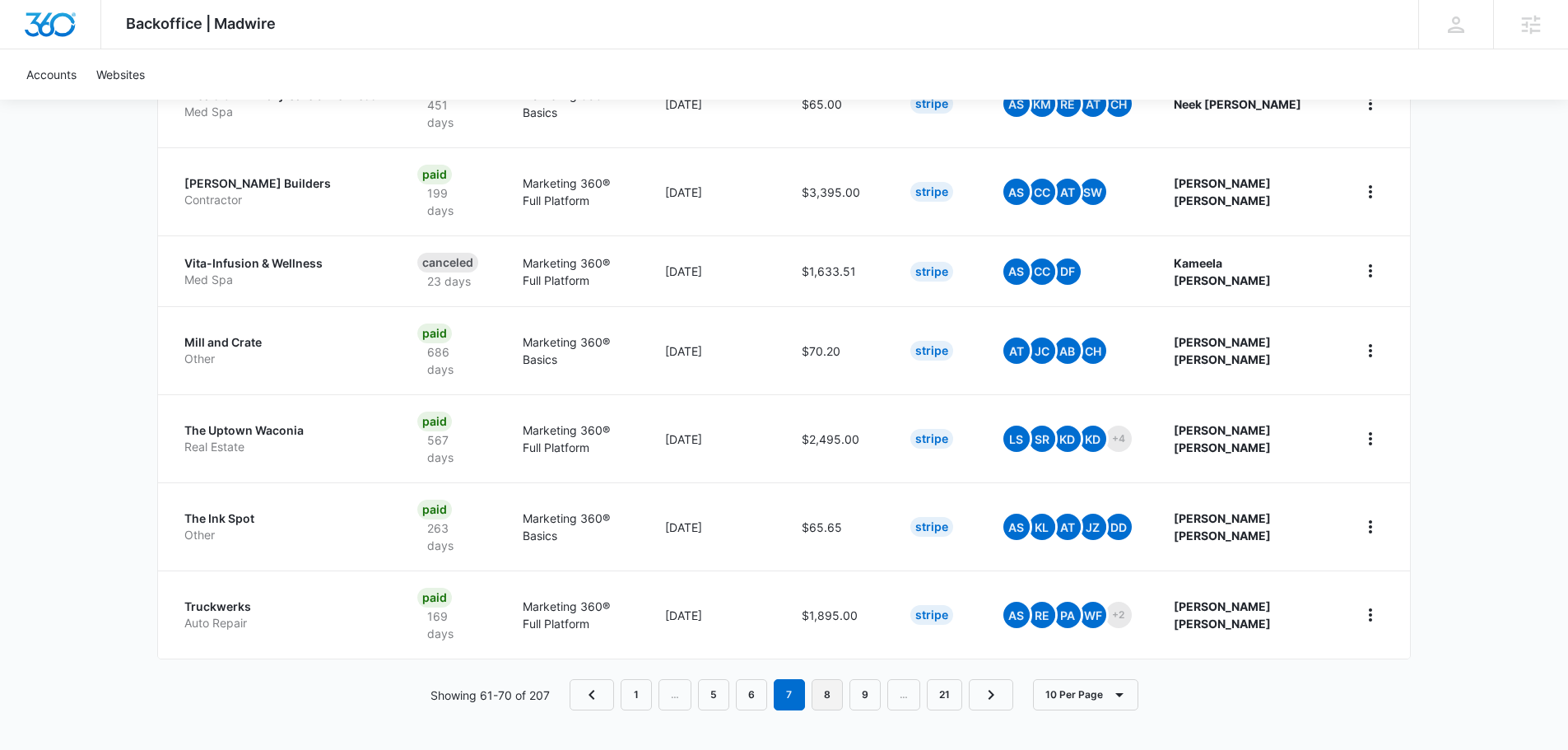
click at [827, 688] on link "8" at bounding box center [828, 695] width 32 height 32
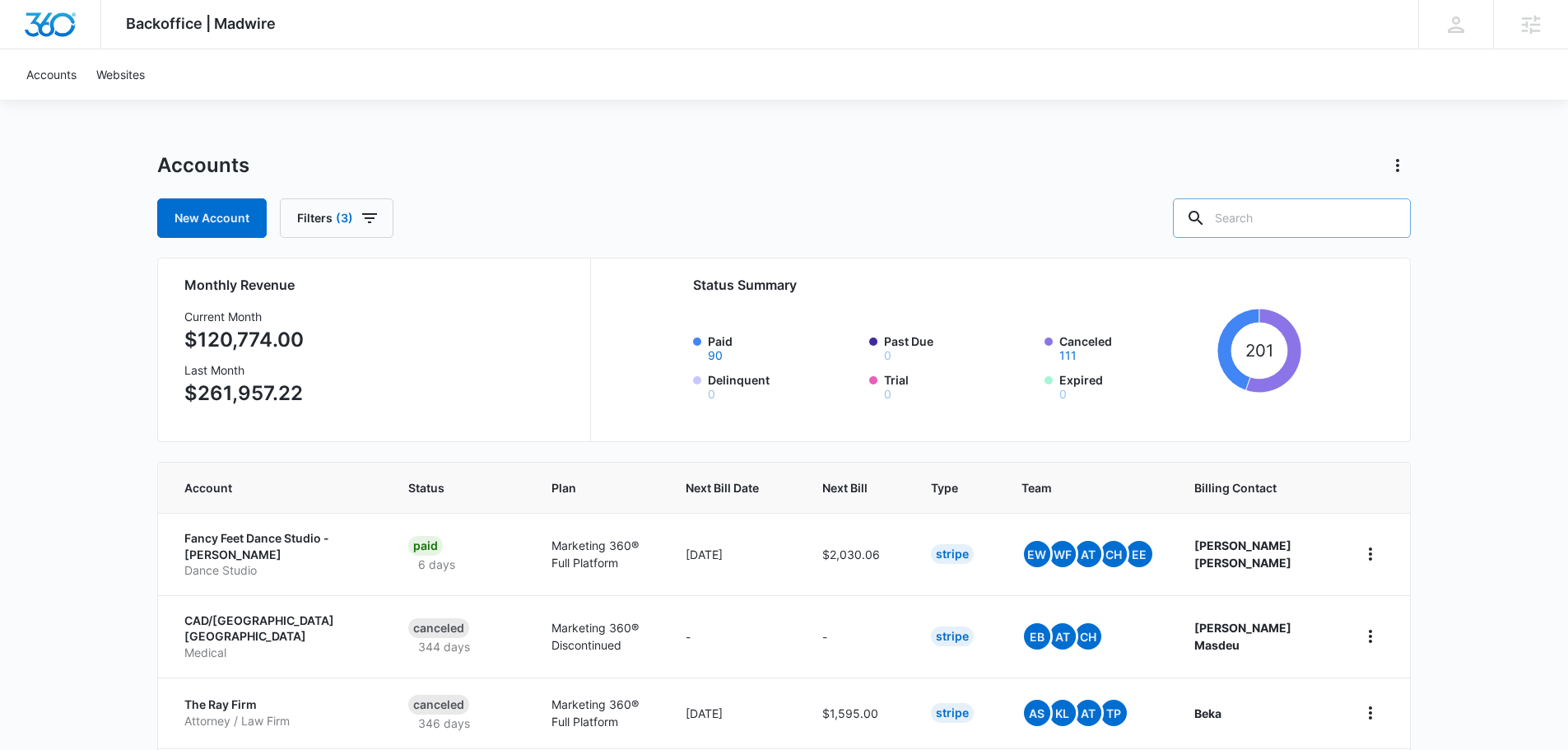
click at [1285, 225] on input "text" at bounding box center [1292, 217] width 238 height 39
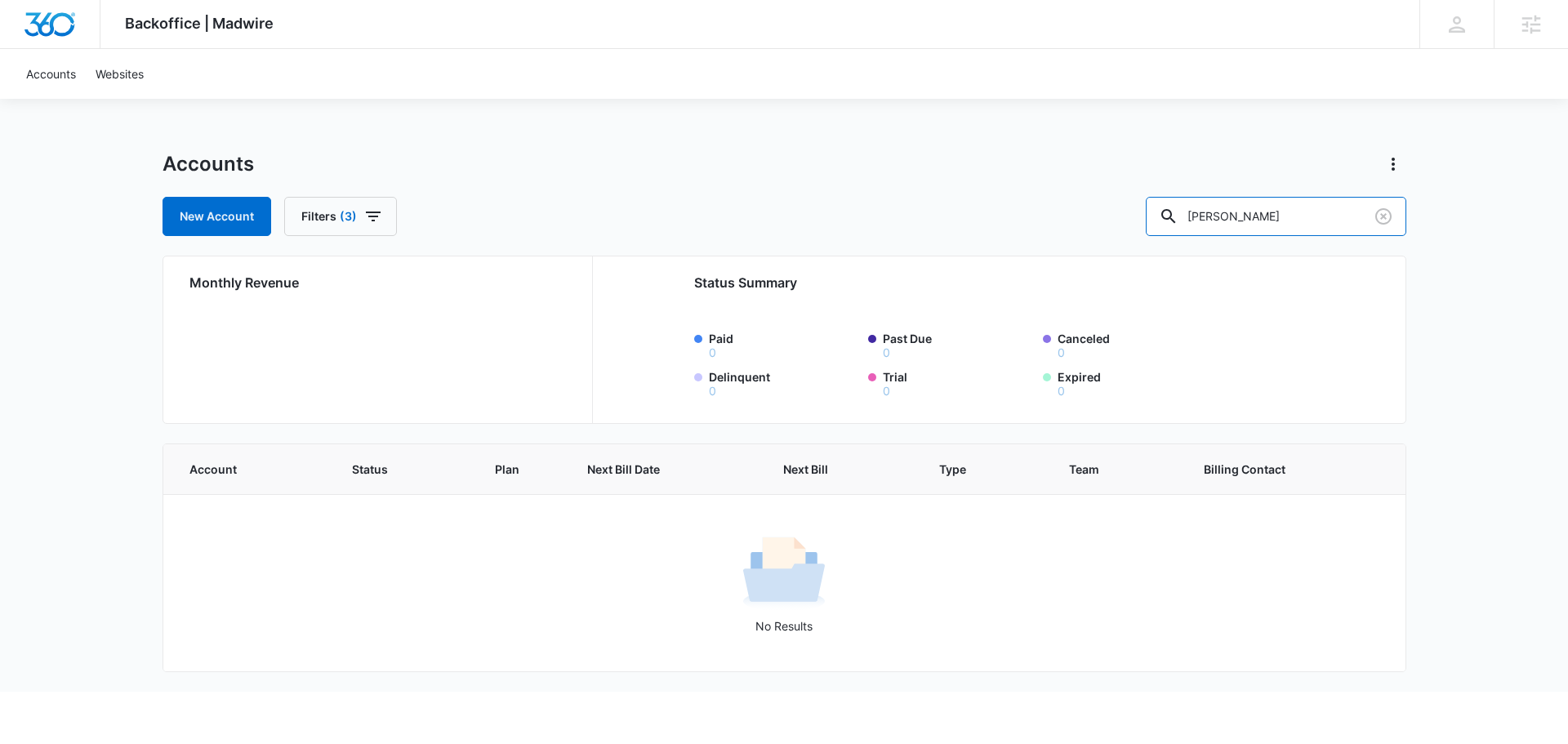
drag, startPoint x: 1069, startPoint y: 199, endPoint x: 1046, endPoint y: 196, distance: 23.2
click at [1046, 199] on div "New Account Filters (3) [PERSON_NAME]" at bounding box center [784, 216] width 1244 height 39
type input "medical"
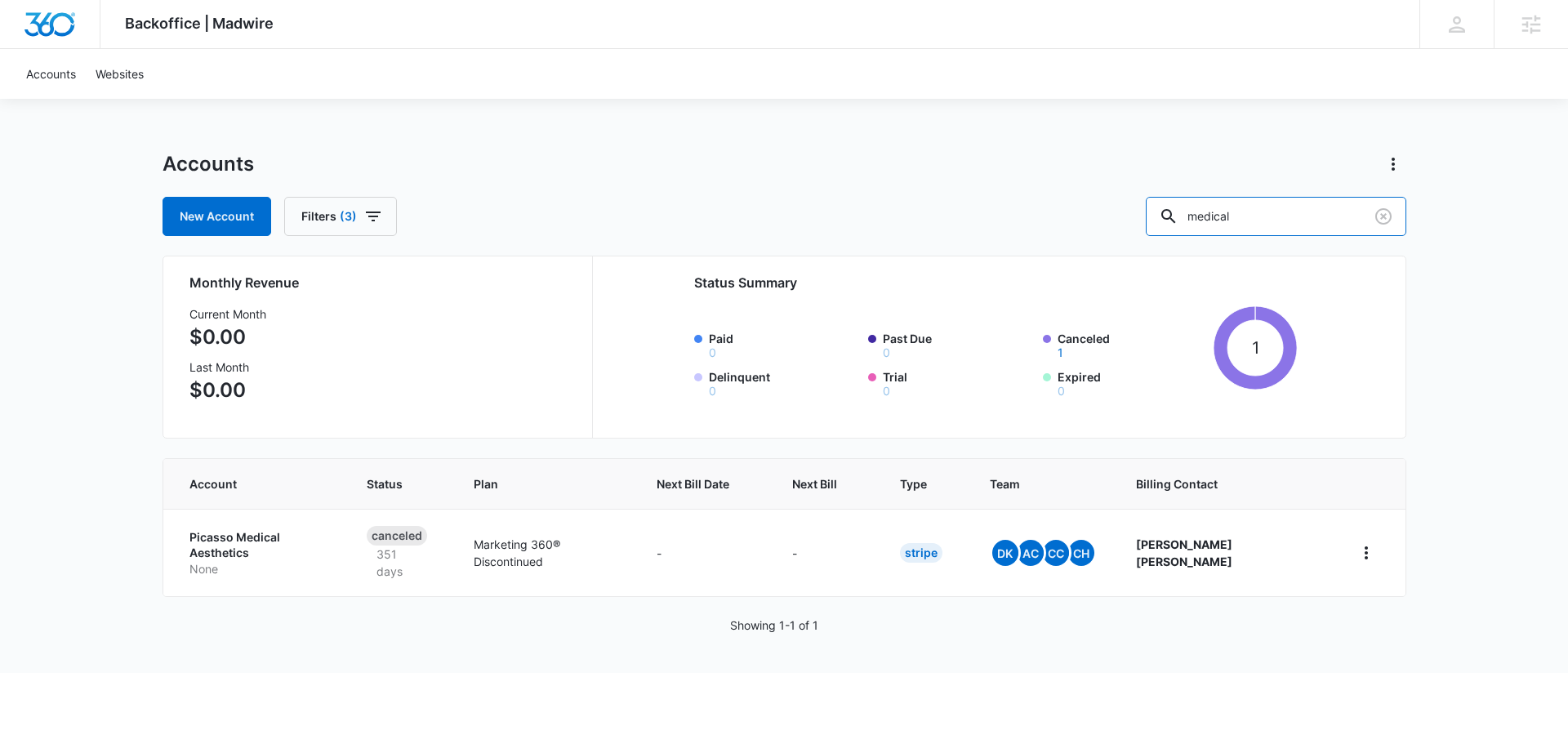
drag, startPoint x: 1266, startPoint y: 224, endPoint x: 1032, endPoint y: 203, distance: 234.9
click at [1032, 203] on div "New Account Filters (3) medical" at bounding box center [784, 216] width 1244 height 39
click at [665, 88] on div "Accounts Websites" at bounding box center [784, 73] width 1536 height 50
click at [376, 215] on icon "button" at bounding box center [373, 216] width 20 height 20
click at [467, 318] on button "Show Billing Type filters" at bounding box center [479, 318] width 26 height 26
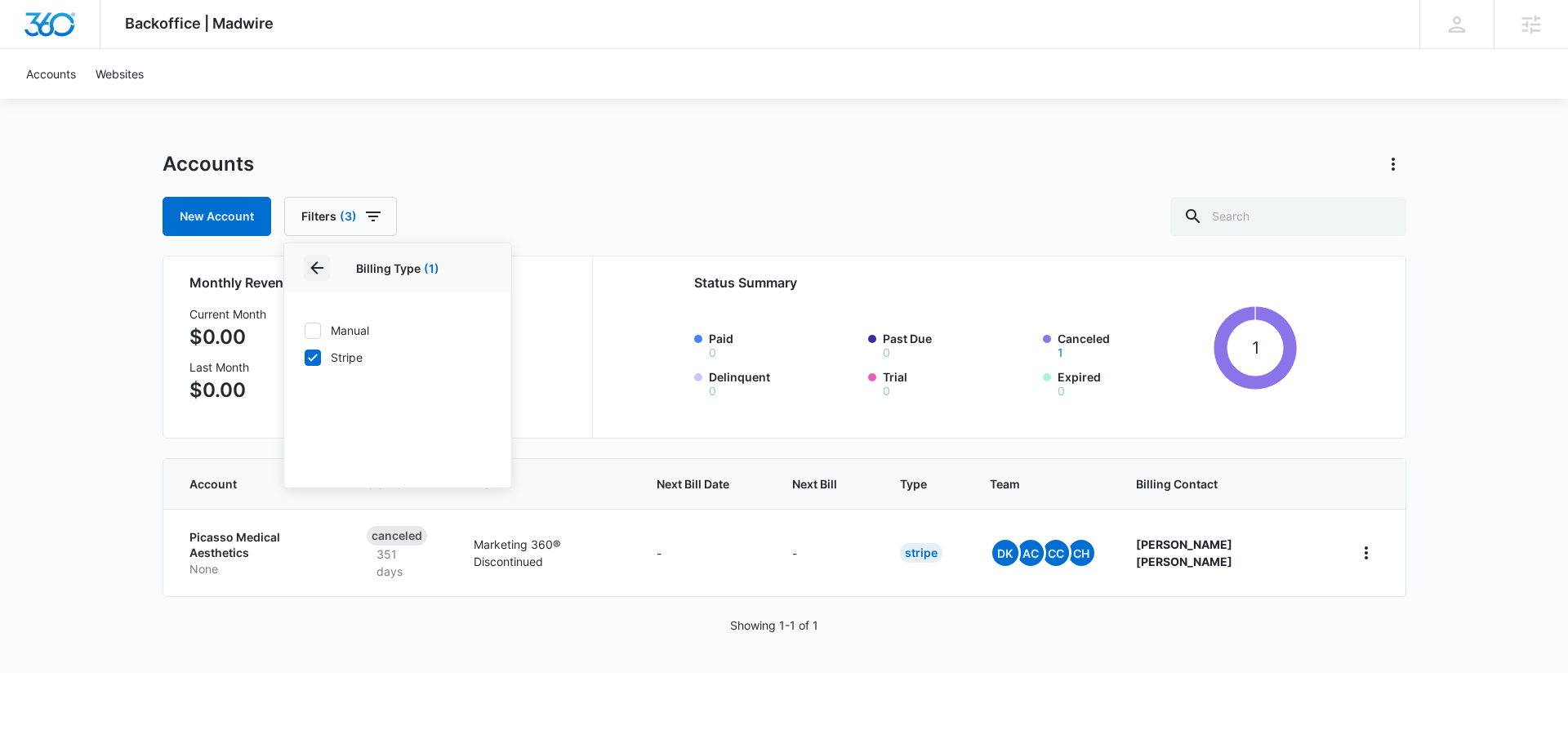
click at [314, 270] on icon "Back" at bounding box center [316, 268] width 13 height 13
click at [455, 327] on div "Billing Type 1" at bounding box center [398, 318] width 188 height 26
click at [468, 315] on button "Show Billing Type filters" at bounding box center [479, 318] width 26 height 26
click at [305, 324] on div at bounding box center [313, 330] width 17 height 17
click at [305, 330] on input "Manual" at bounding box center [304, 330] width 1 height 1
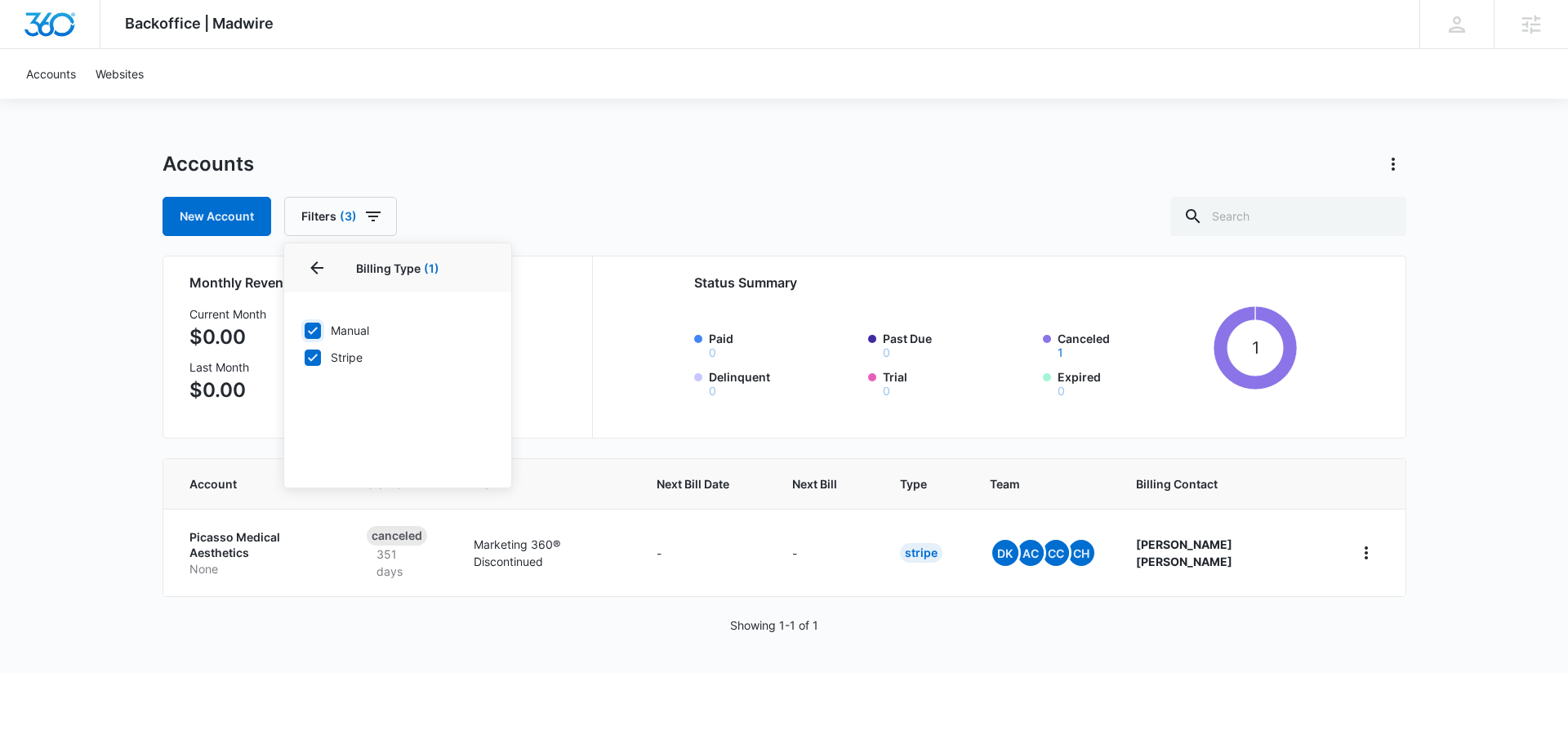
checkbox input "true"
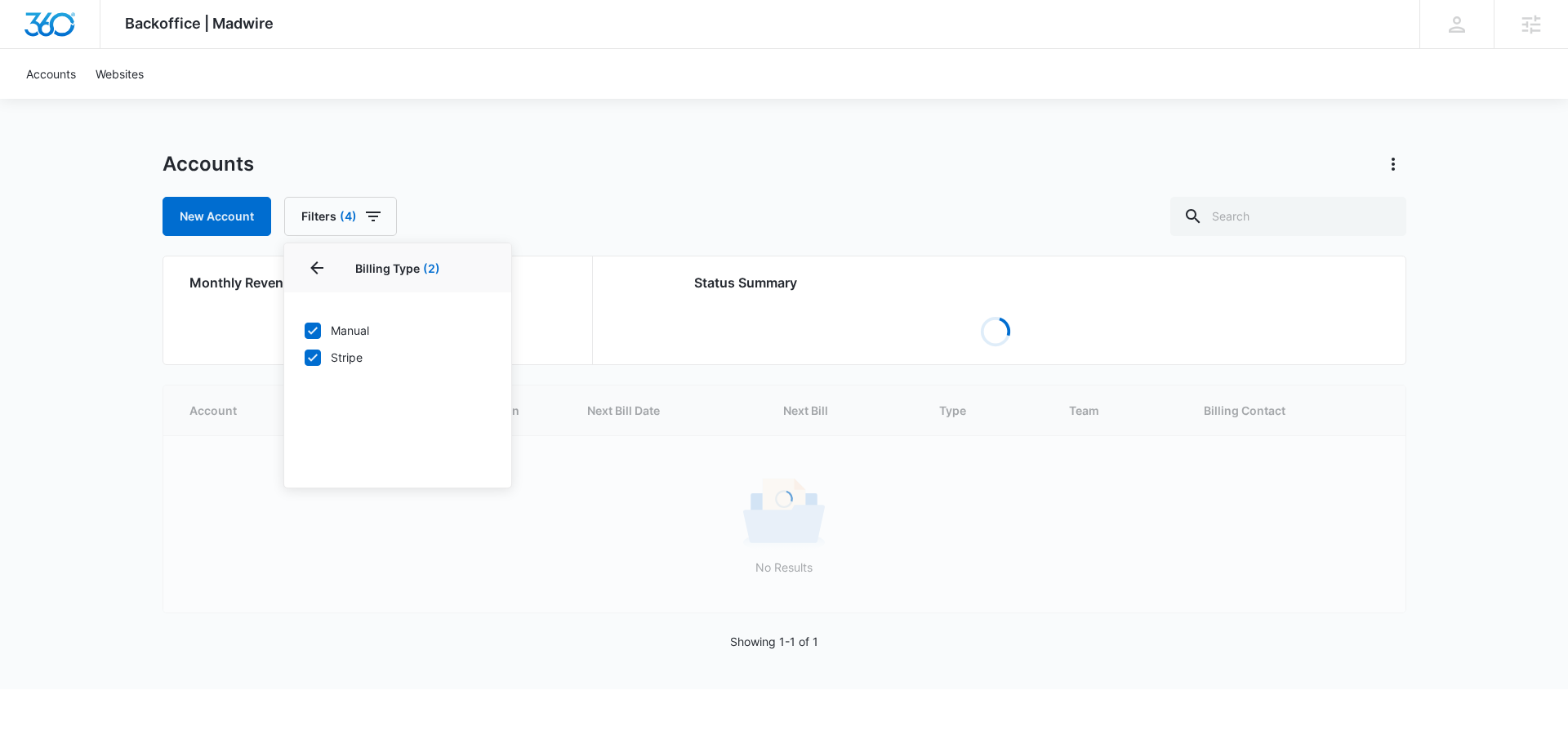
click at [309, 364] on icon at bounding box center [312, 357] width 15 height 15
click at [305, 358] on input "Stripe" at bounding box center [304, 357] width 1 height 1
checkbox input "false"
click at [667, 142] on div "Backoffice | Madwire Apps Settings TH [PERSON_NAME] [PERSON_NAME][EMAIL_ADDRESS…" at bounding box center [784, 344] width 1568 height 689
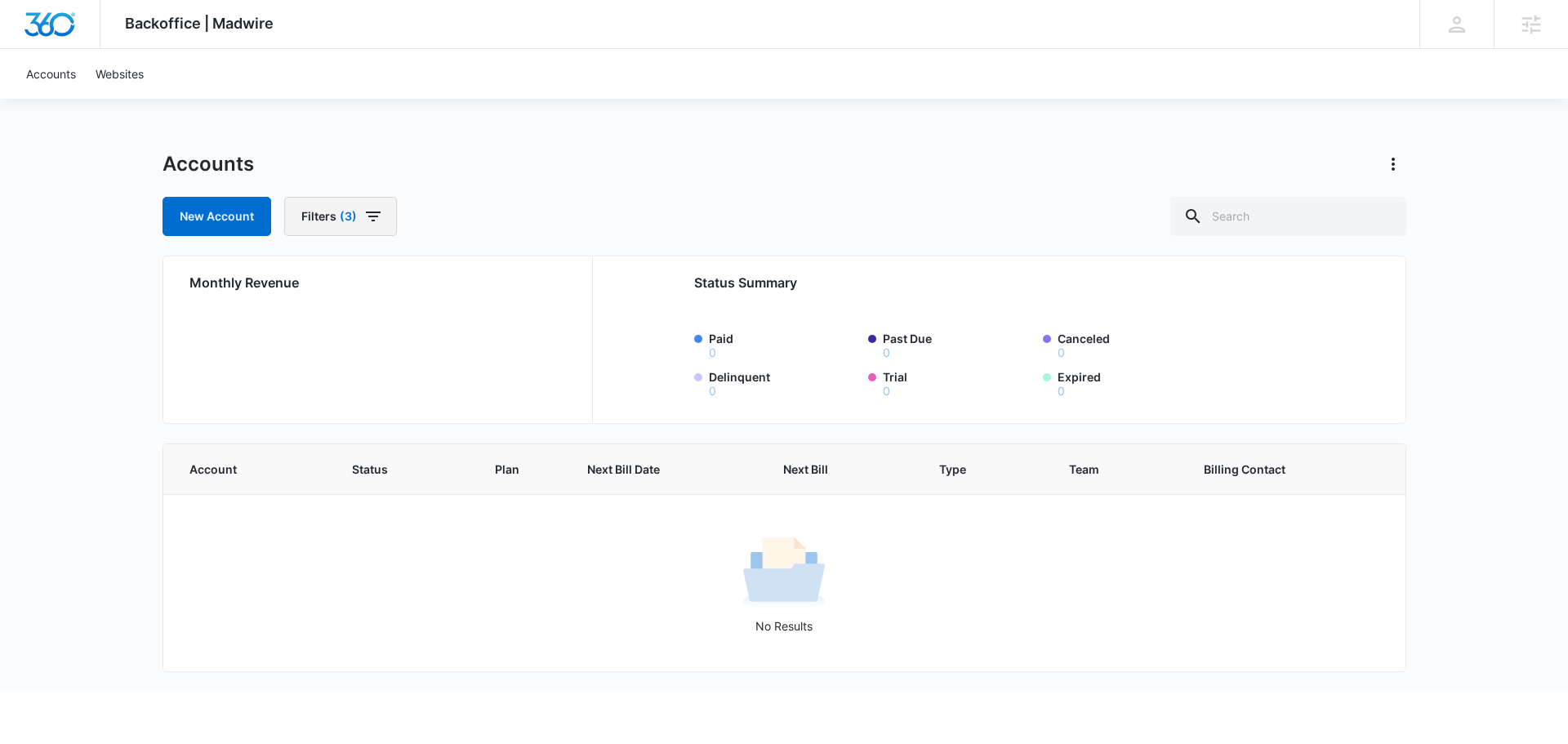
click at [390, 216] on button "Filters (3)" at bounding box center [341, 216] width 113 height 39
click at [383, 211] on button "Filters (3)" at bounding box center [341, 216] width 113 height 39
click at [418, 218] on div "New Account Filters (3)" at bounding box center [784, 216] width 1244 height 39
click at [381, 209] on icon "button" at bounding box center [373, 216] width 20 height 20
click at [384, 410] on p "Assigned Employees" at bounding box center [359, 404] width 110 height 17
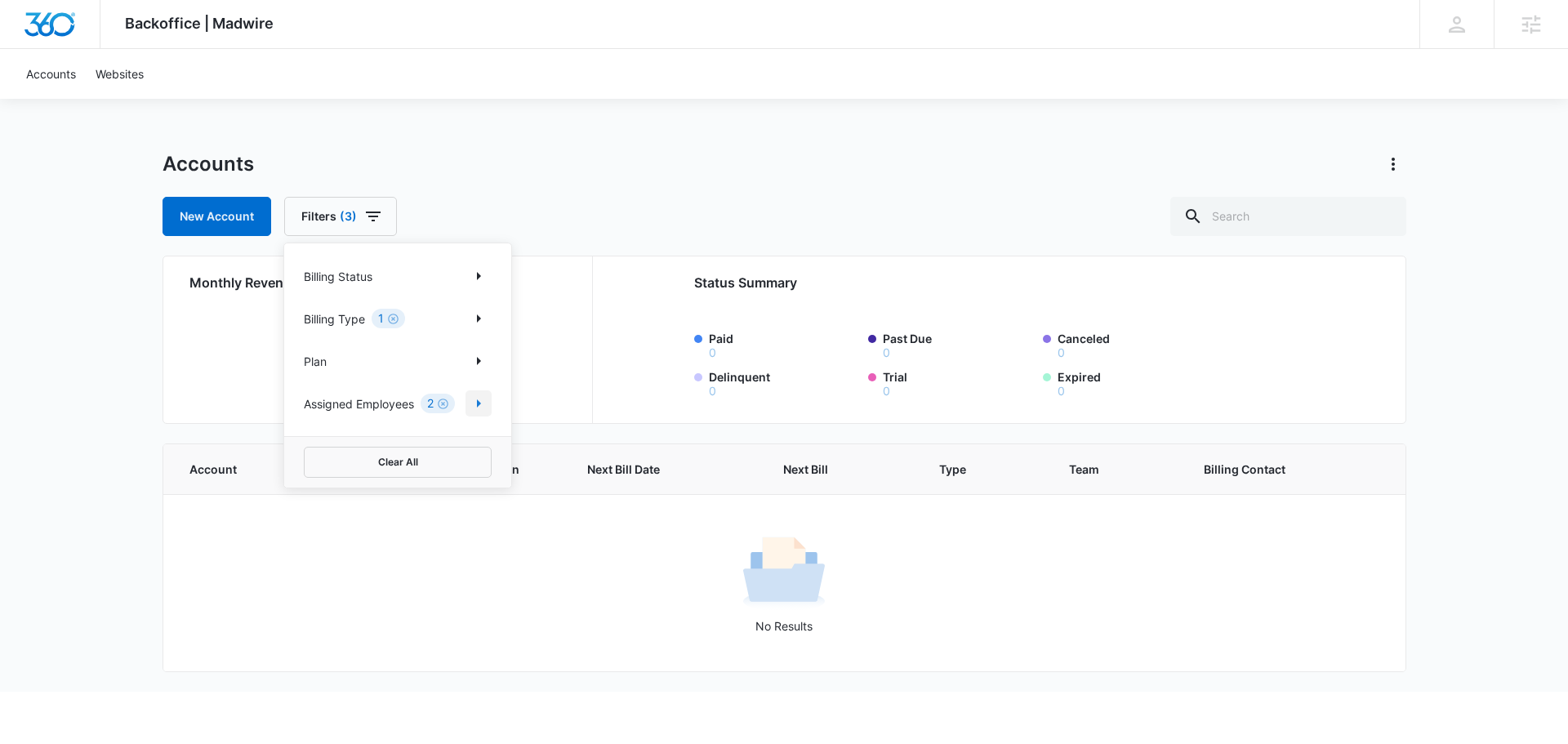
click at [473, 399] on icon "Show Assigned Employees filters" at bounding box center [478, 403] width 20 height 20
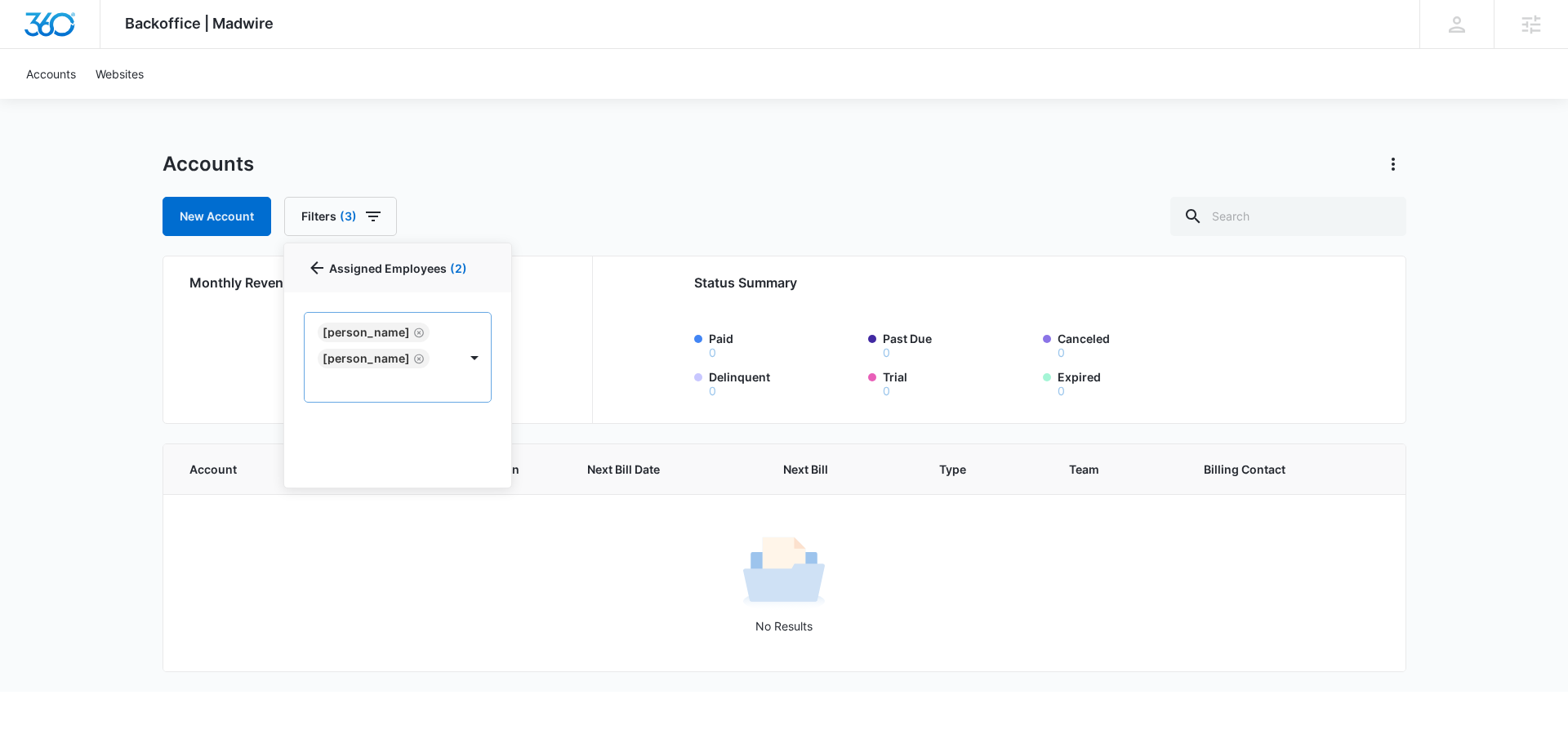
click at [414, 360] on icon "Remove Allie Silvey" at bounding box center [418, 358] width 10 height 10
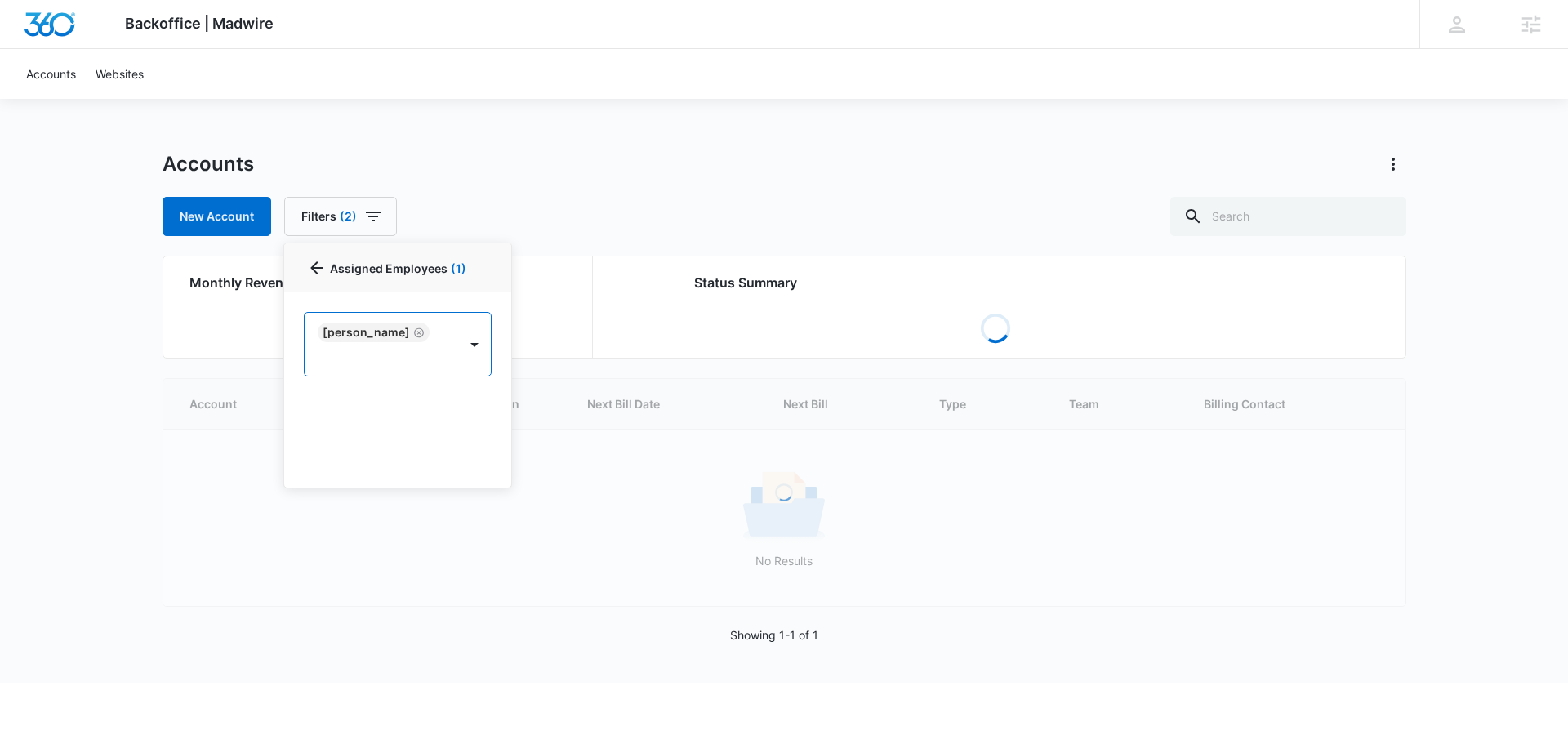
click at [638, 182] on div "Accounts New Account Filters (2) Billing Status Billing Type 1 Plan Assigned Em…" at bounding box center [784, 194] width 1244 height 85
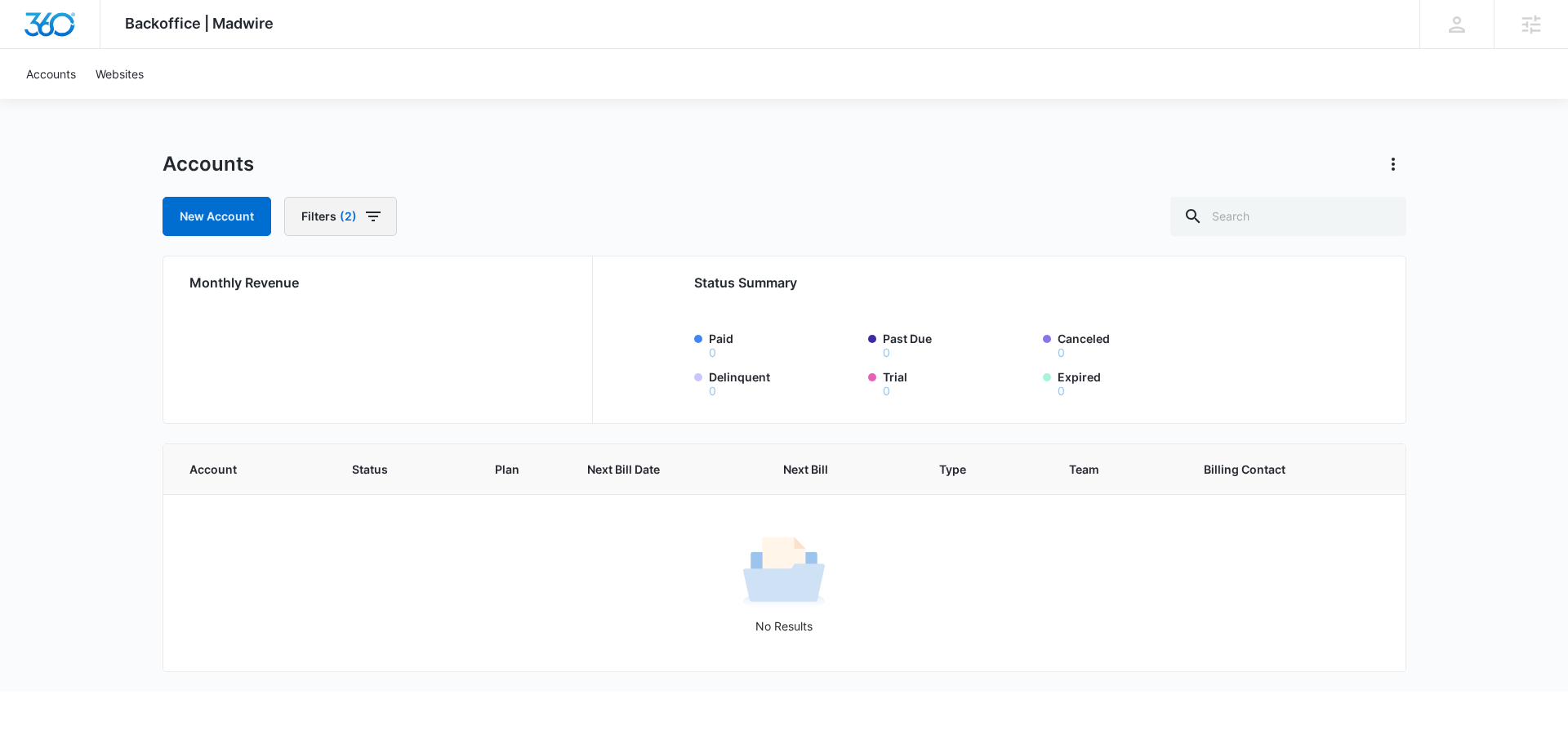
click at [361, 227] on button "Filters (2)" at bounding box center [341, 216] width 113 height 39
click at [437, 399] on icon "Clear" at bounding box center [442, 404] width 12 height 12
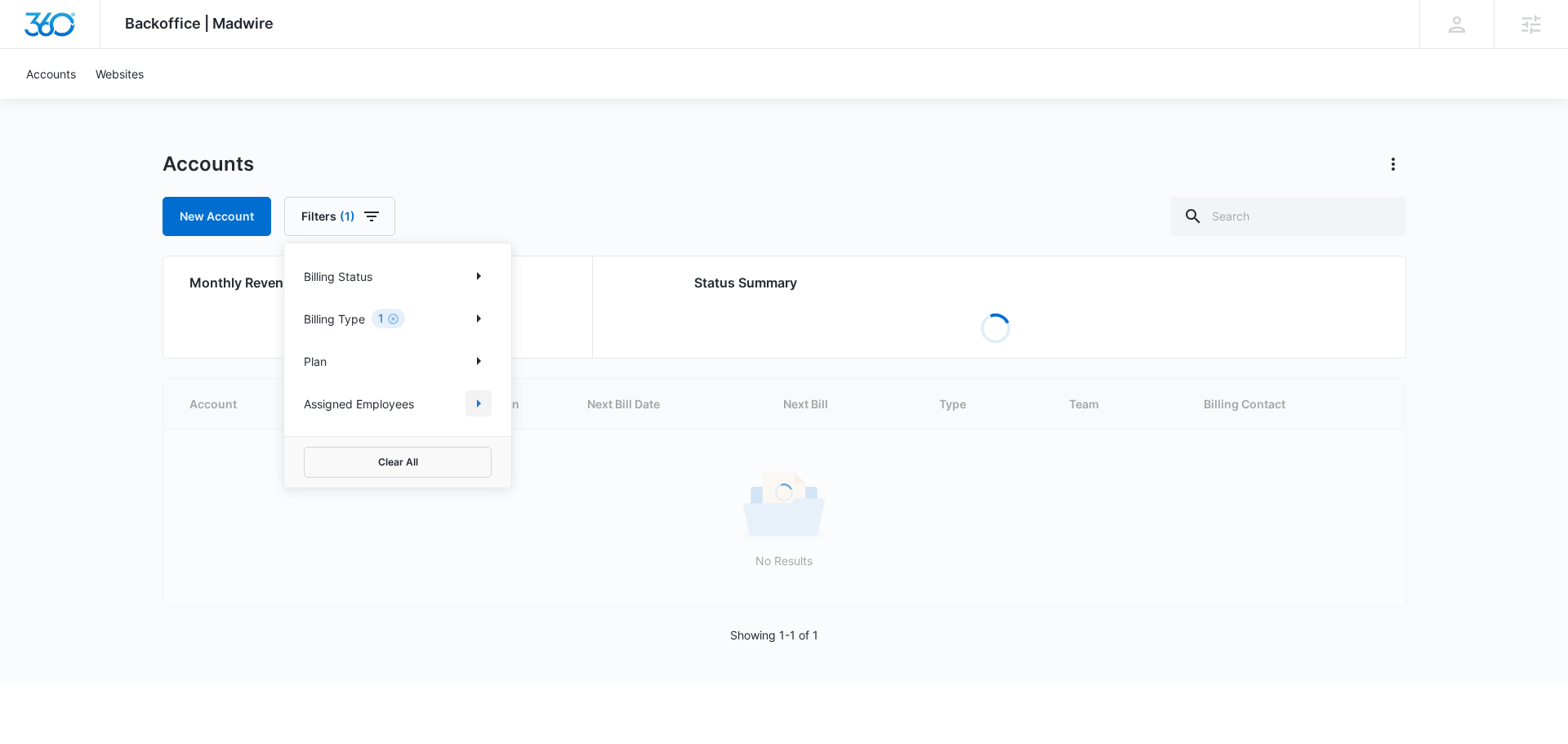
click at [474, 398] on icon "Show Assigned Employees filters" at bounding box center [478, 403] width 20 height 20
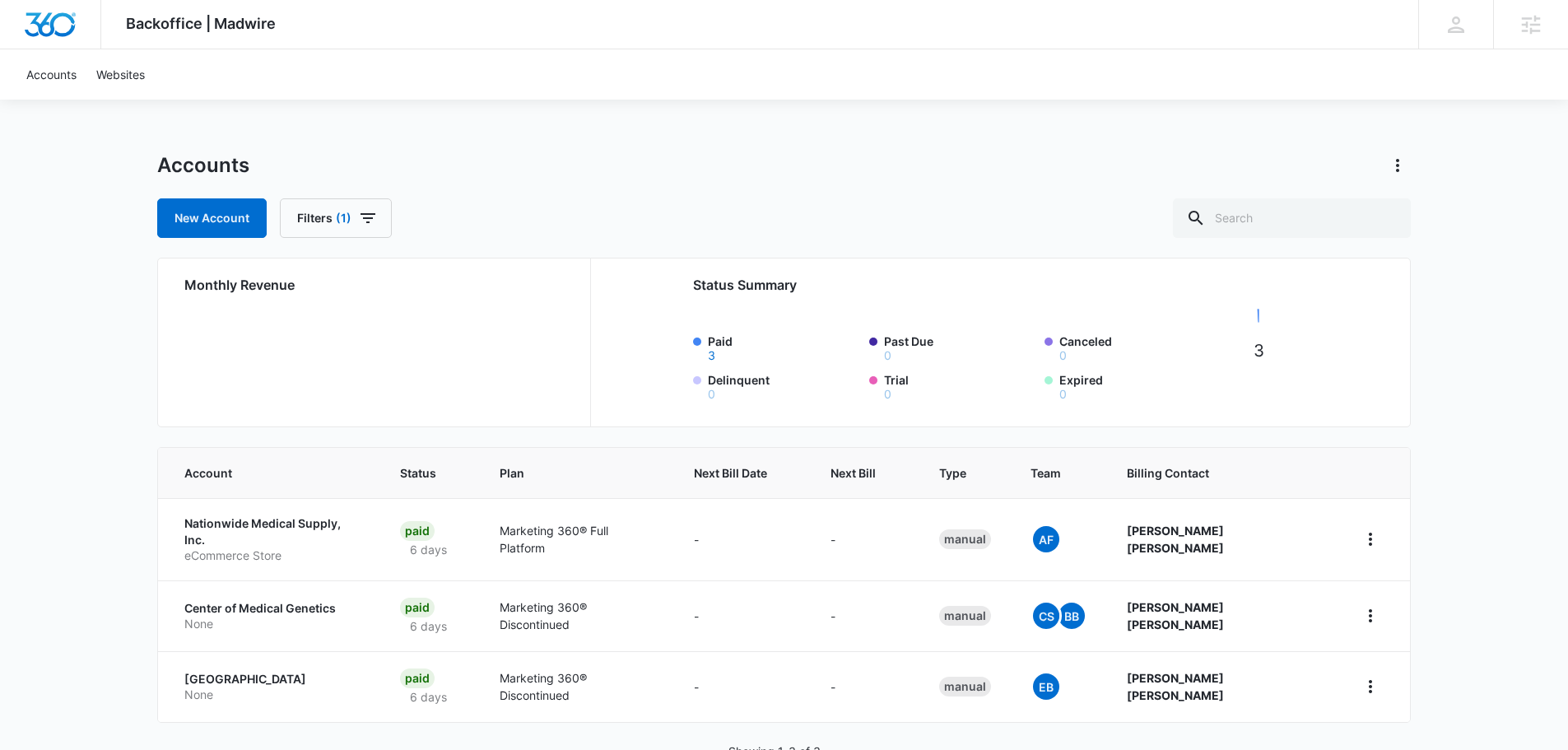
click at [640, 113] on div "Backoffice | Madwire Apps Settings TH [PERSON_NAME] [PERSON_NAME][EMAIL_ADDRESS…" at bounding box center [784, 400] width 1568 height 800
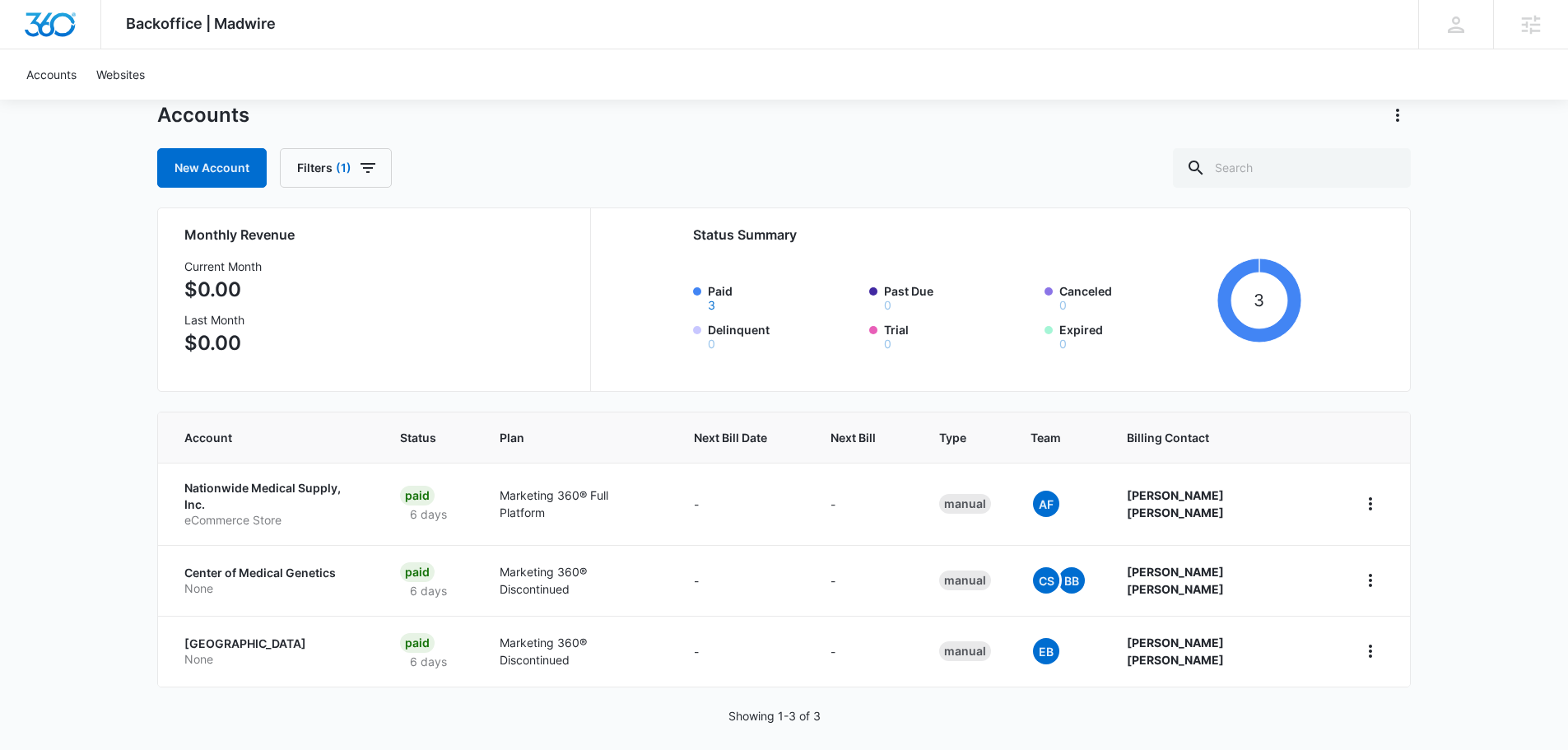
scroll to position [53, 0]
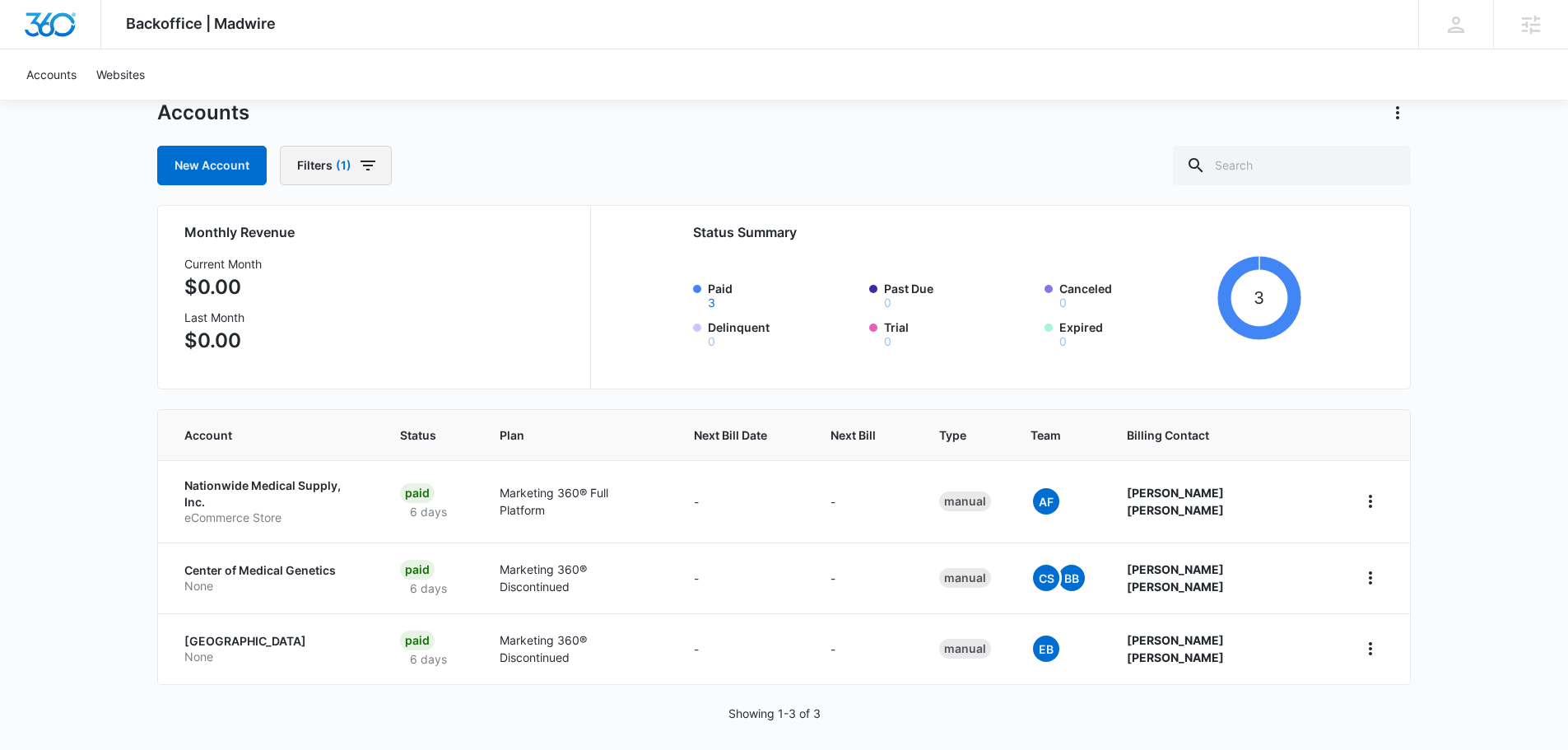
click at [358, 161] on icon "button" at bounding box center [368, 166] width 20 height 20
click at [66, 356] on div "Backoffice | Madwire Apps Settings TH [PERSON_NAME] [PERSON_NAME][EMAIL_ADDRESS…" at bounding box center [784, 354] width 1568 height 814
